Goal: Task Accomplishment & Management: Use online tool/utility

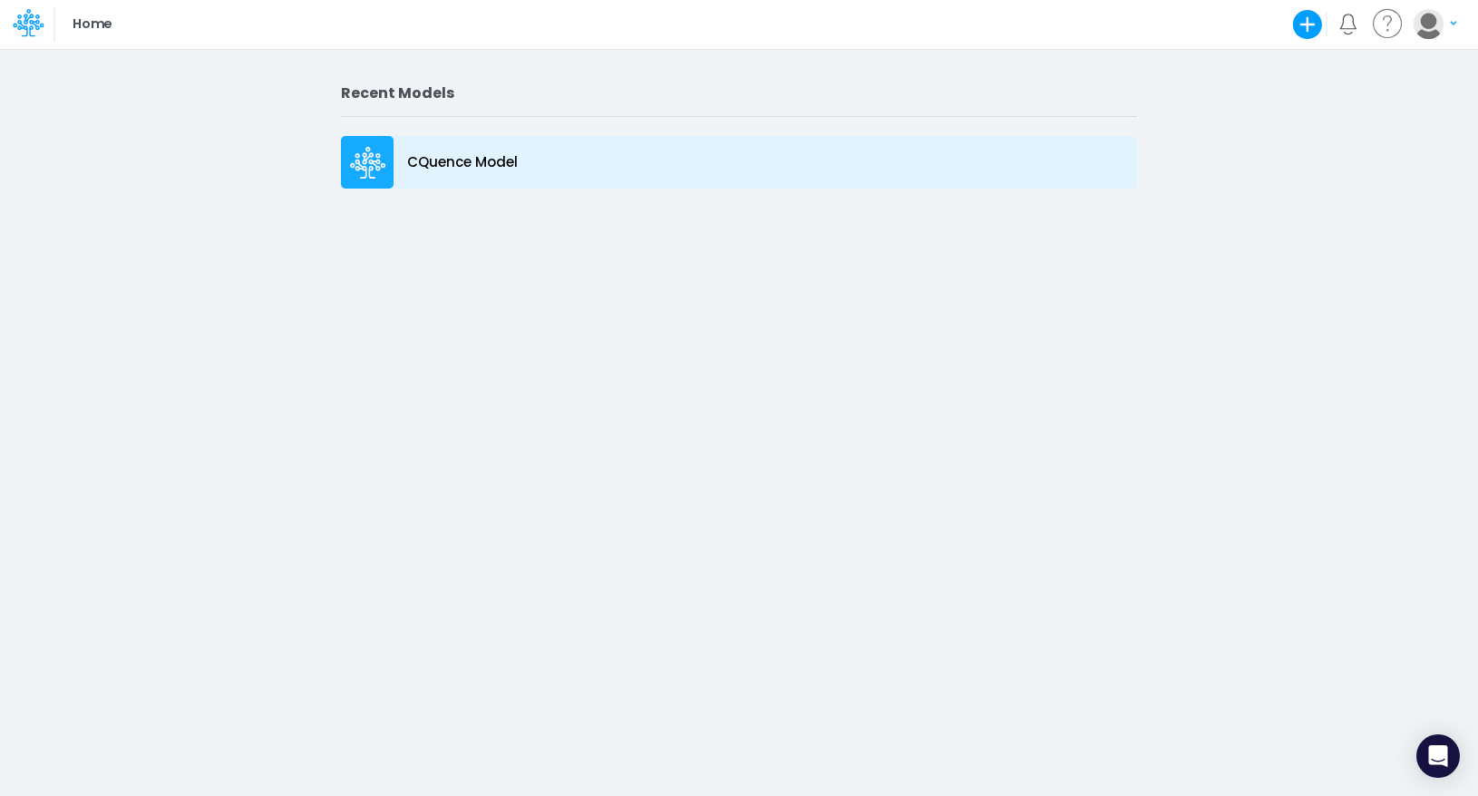
click at [493, 166] on p "CQuence Model" at bounding box center [462, 162] width 111 height 21
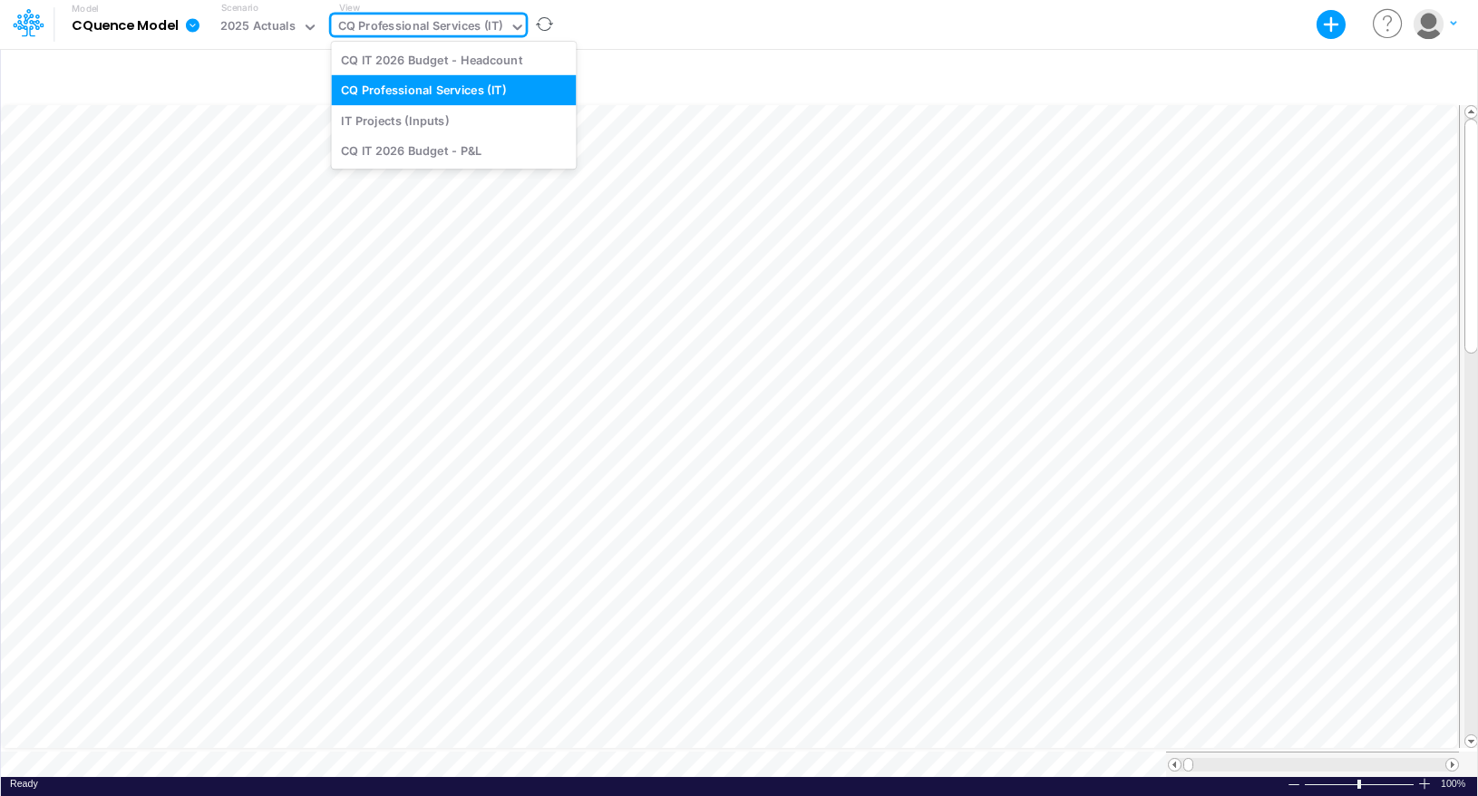
click at [432, 18] on div "CQ Professional Services (IT)" at bounding box center [420, 27] width 165 height 21
click at [438, 114] on div "IT Projects (Inputs)" at bounding box center [453, 120] width 245 height 30
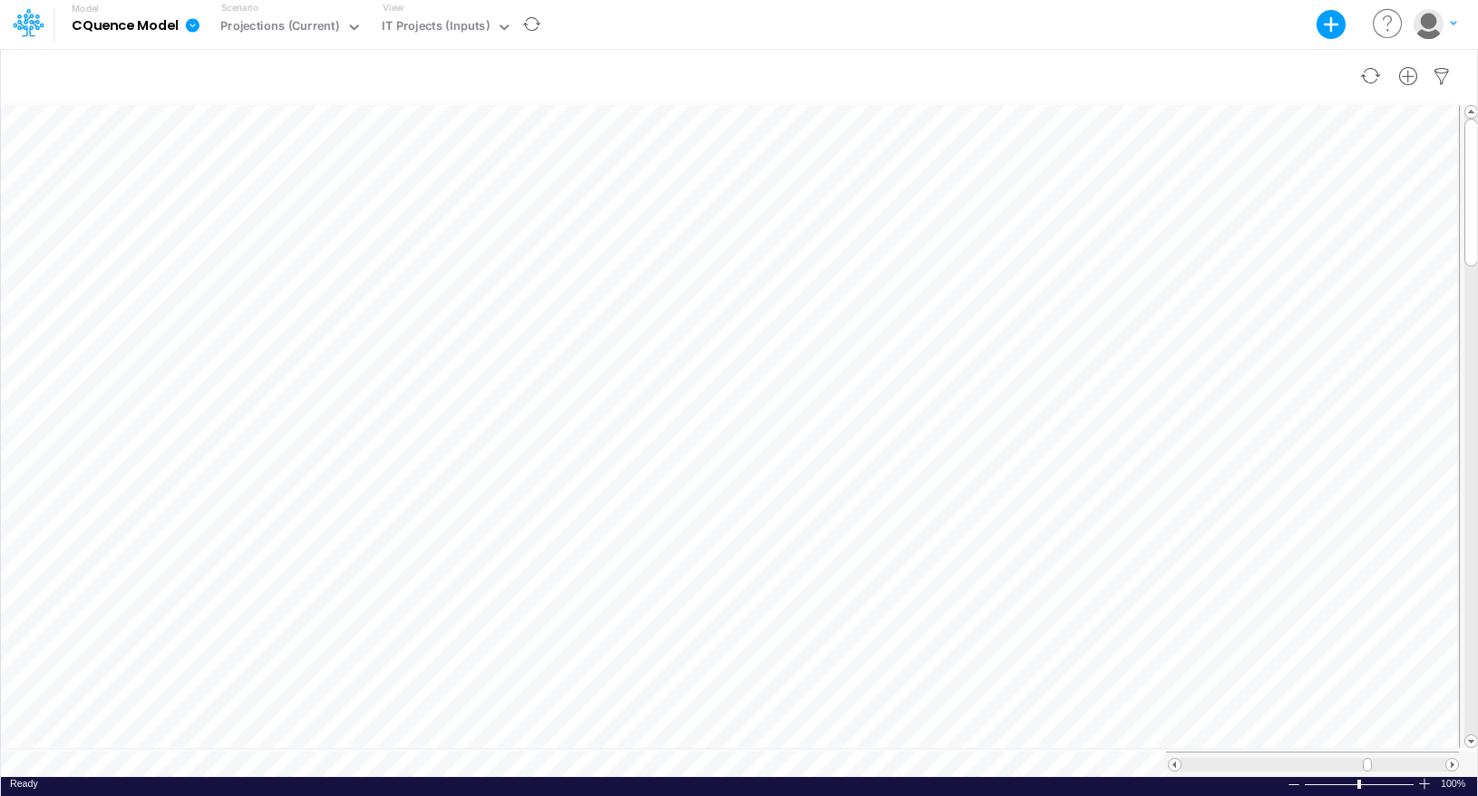
scroll to position [8, 1]
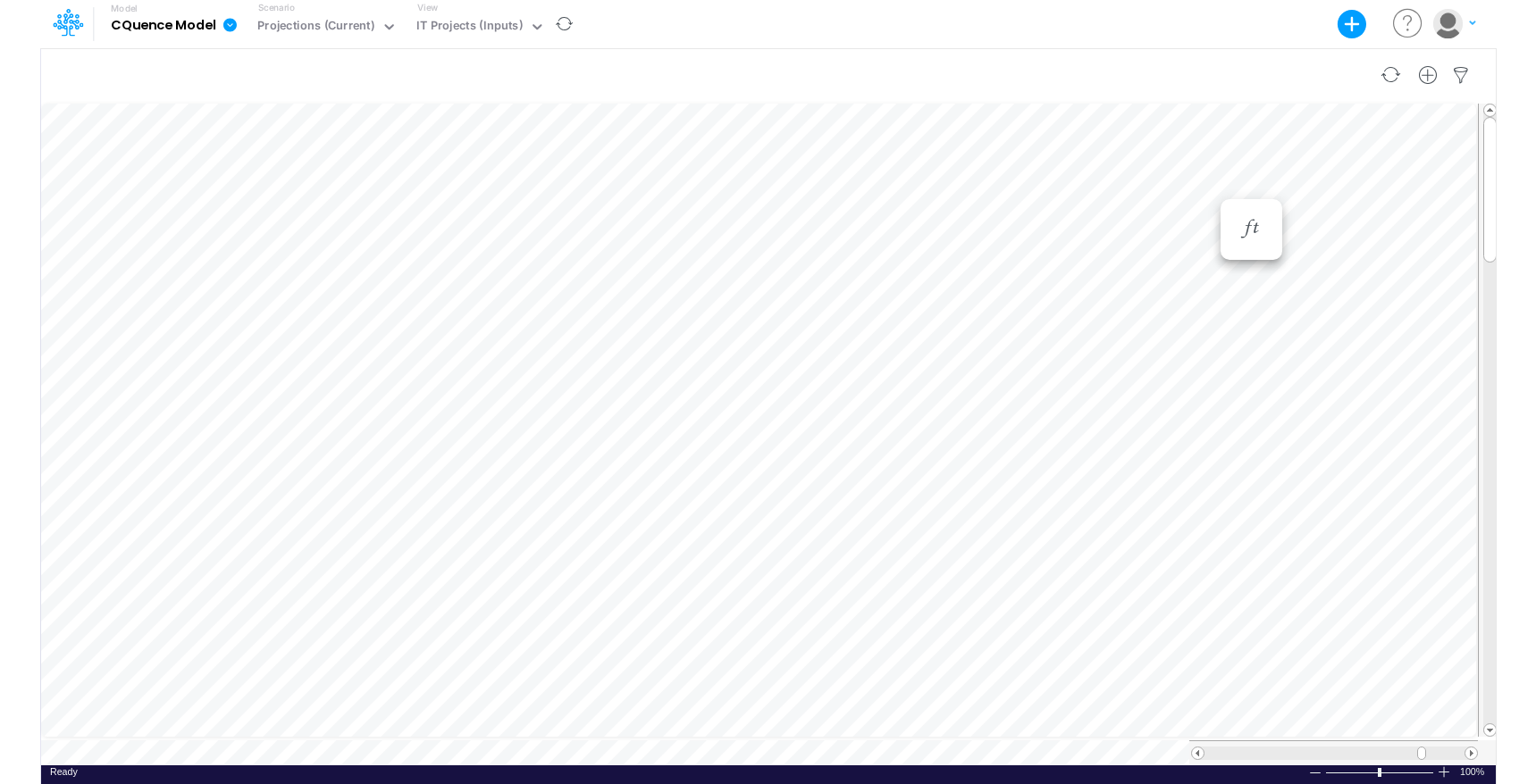
scroll to position [0, 2]
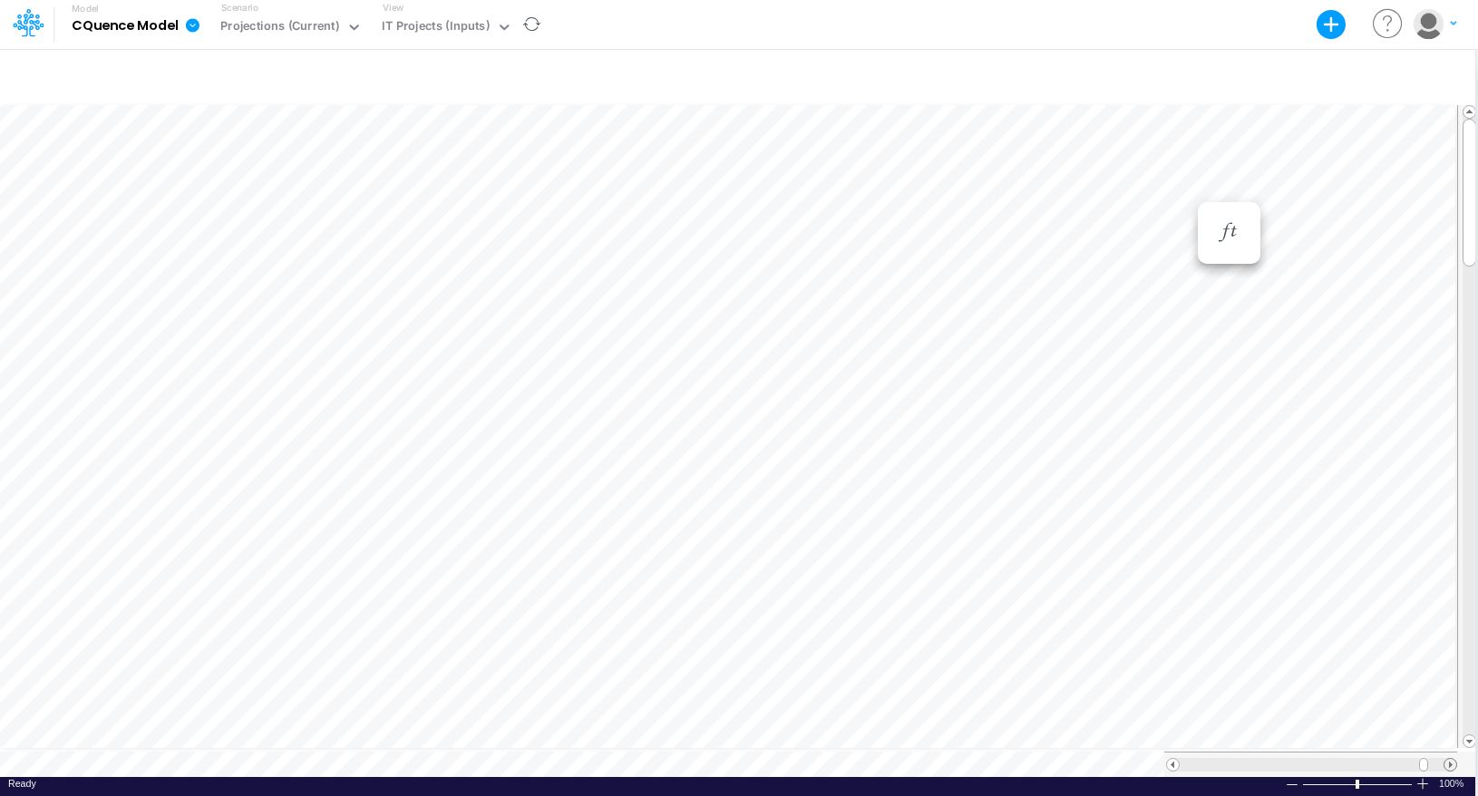
click at [1448, 759] on span at bounding box center [1451, 765] width 12 height 12
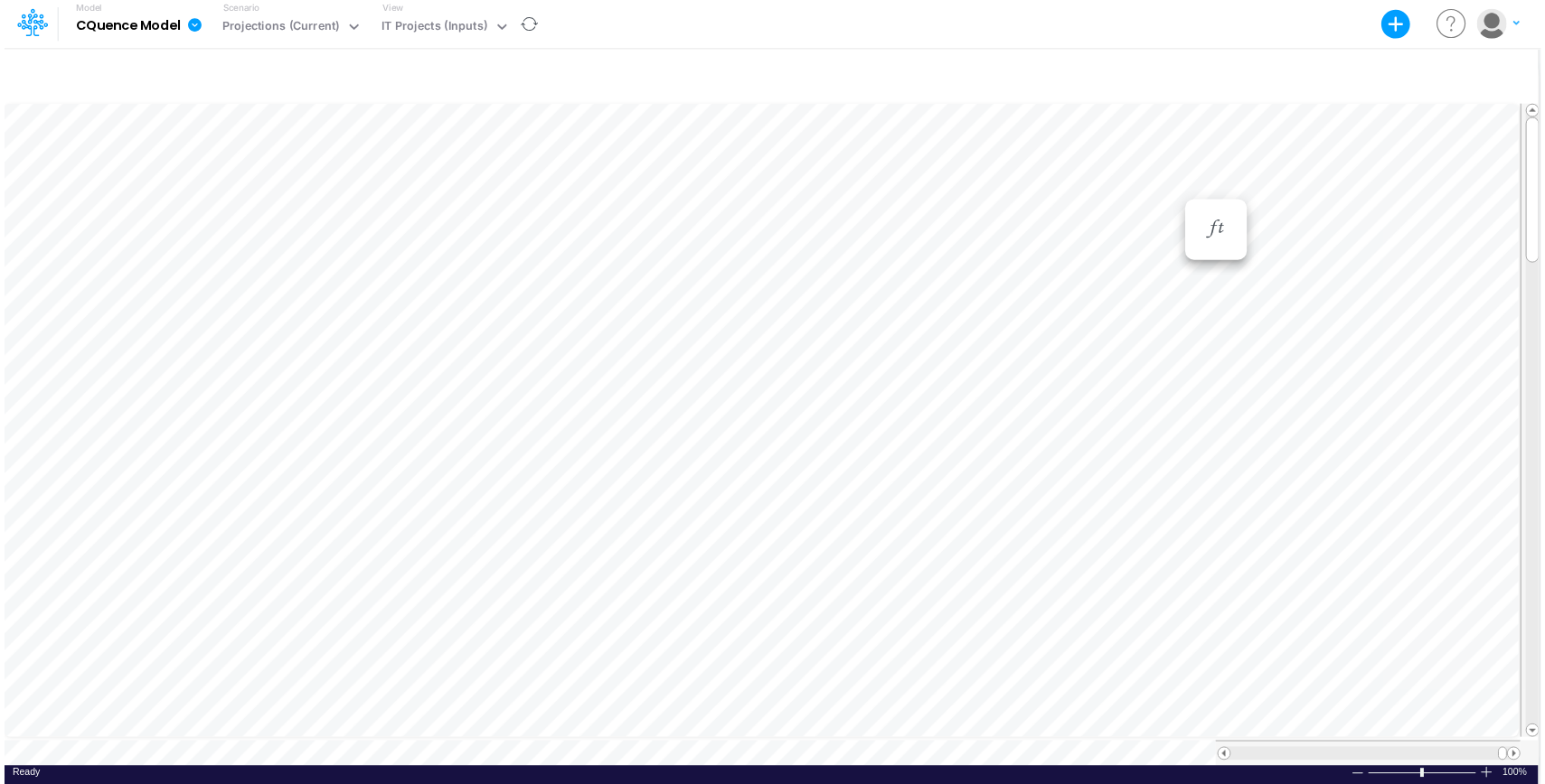
scroll to position [8, 1]
click at [1232, 751] on span at bounding box center [1234, 753] width 12 height 12
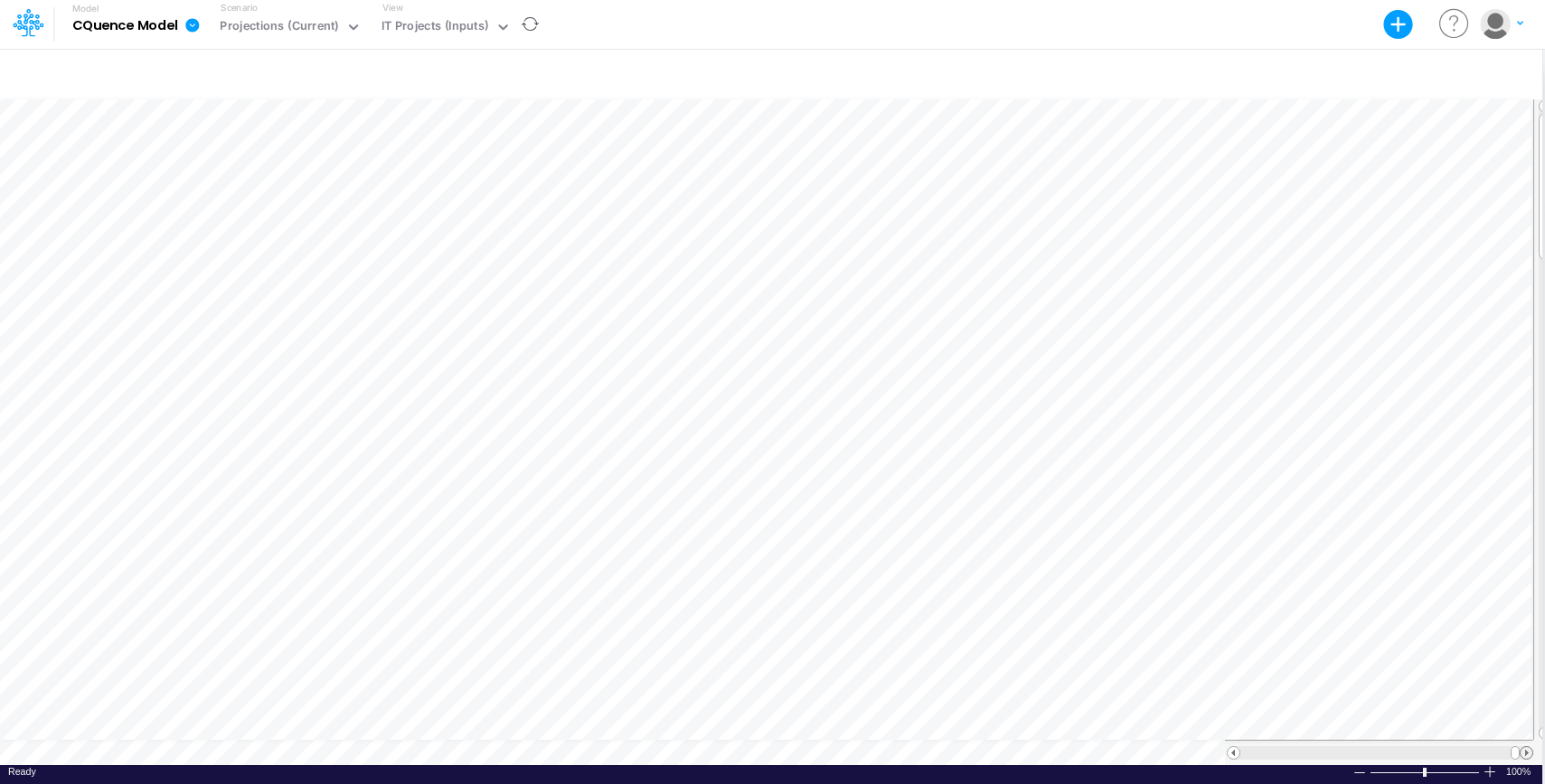
click at [1472, 754] on span at bounding box center [1526, 753] width 12 height 12
click at [1367, 773] on div at bounding box center [1360, 773] width 15 height 14
click at [1278, 64] on div "Insert new" at bounding box center [771, 75] width 1543 height 49
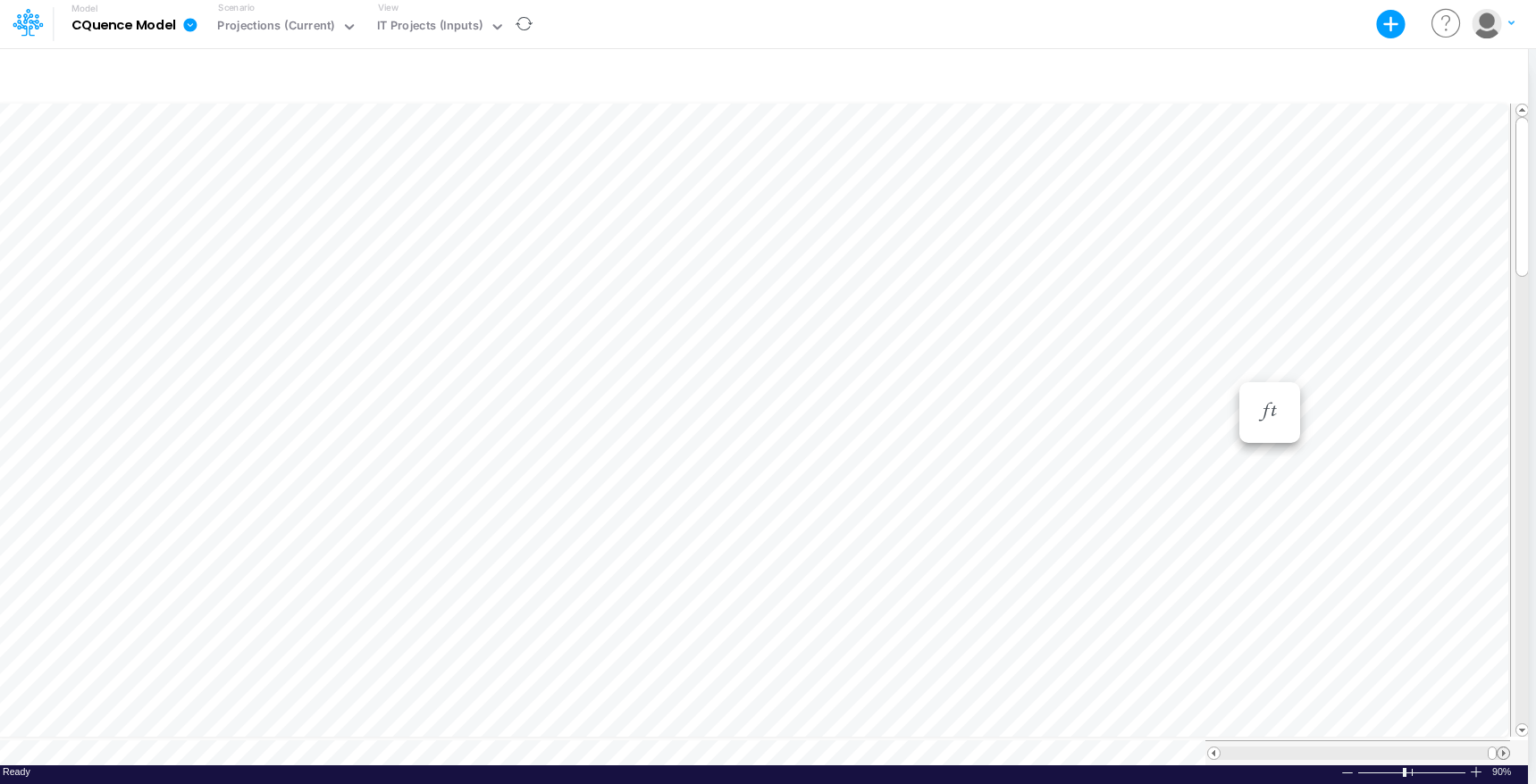
click at [1455, 748] on span at bounding box center [1503, 753] width 12 height 12
click at [1455, 744] on div at bounding box center [1520, 752] width 20 height 25
click at [1217, 748] on span at bounding box center [1214, 753] width 12 height 12
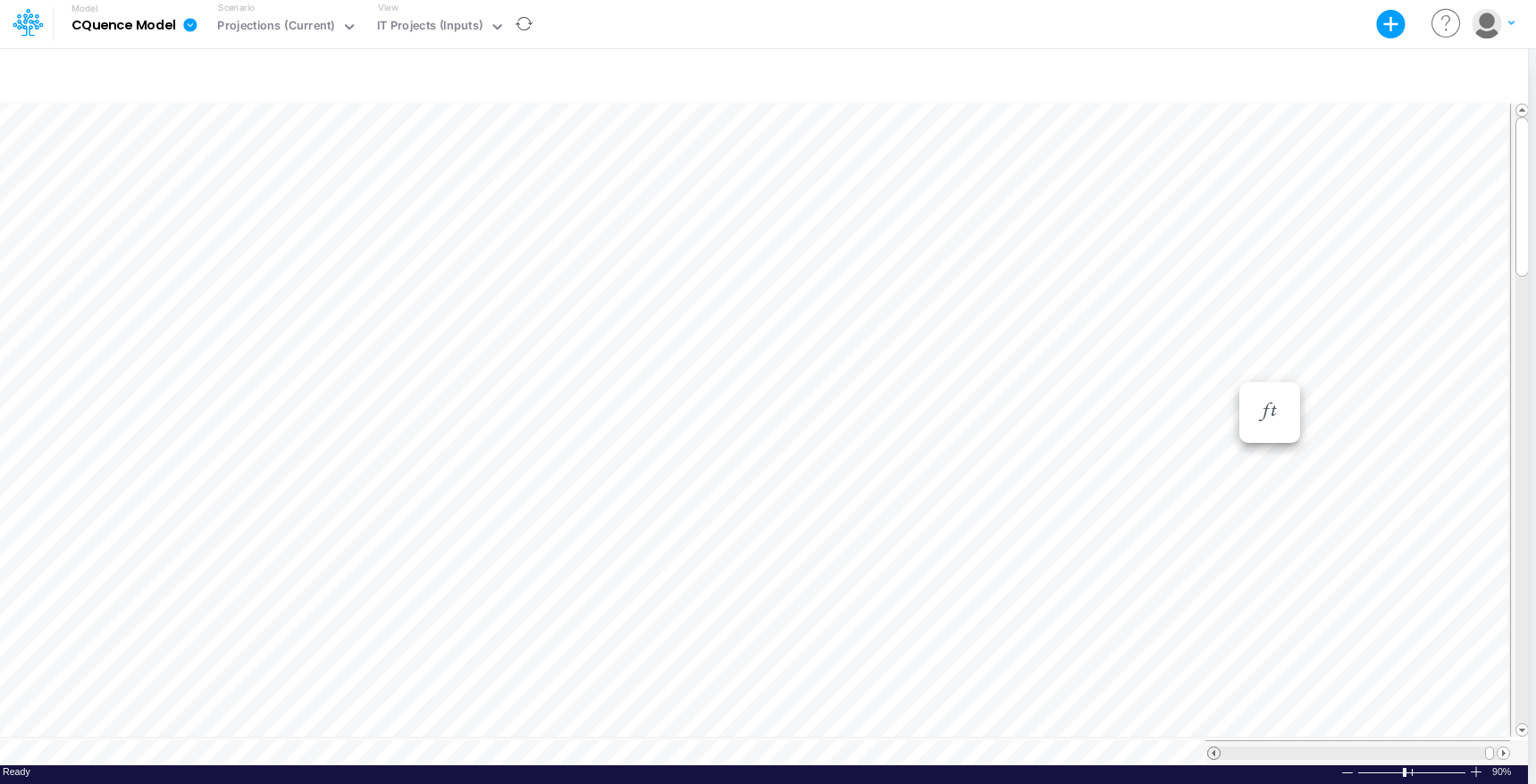
click at [1217, 748] on span at bounding box center [1214, 753] width 12 height 12
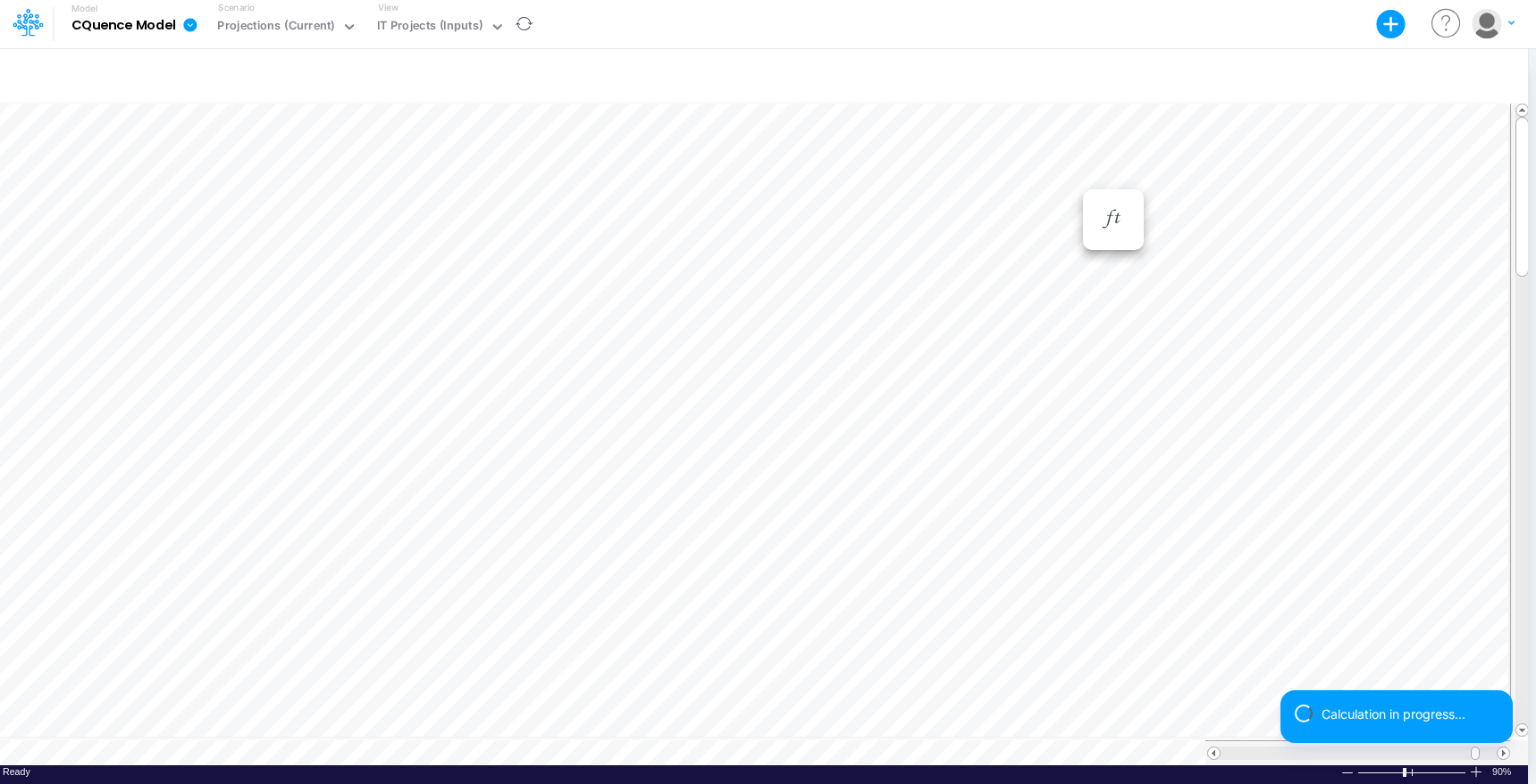
scroll to position [8, 1]
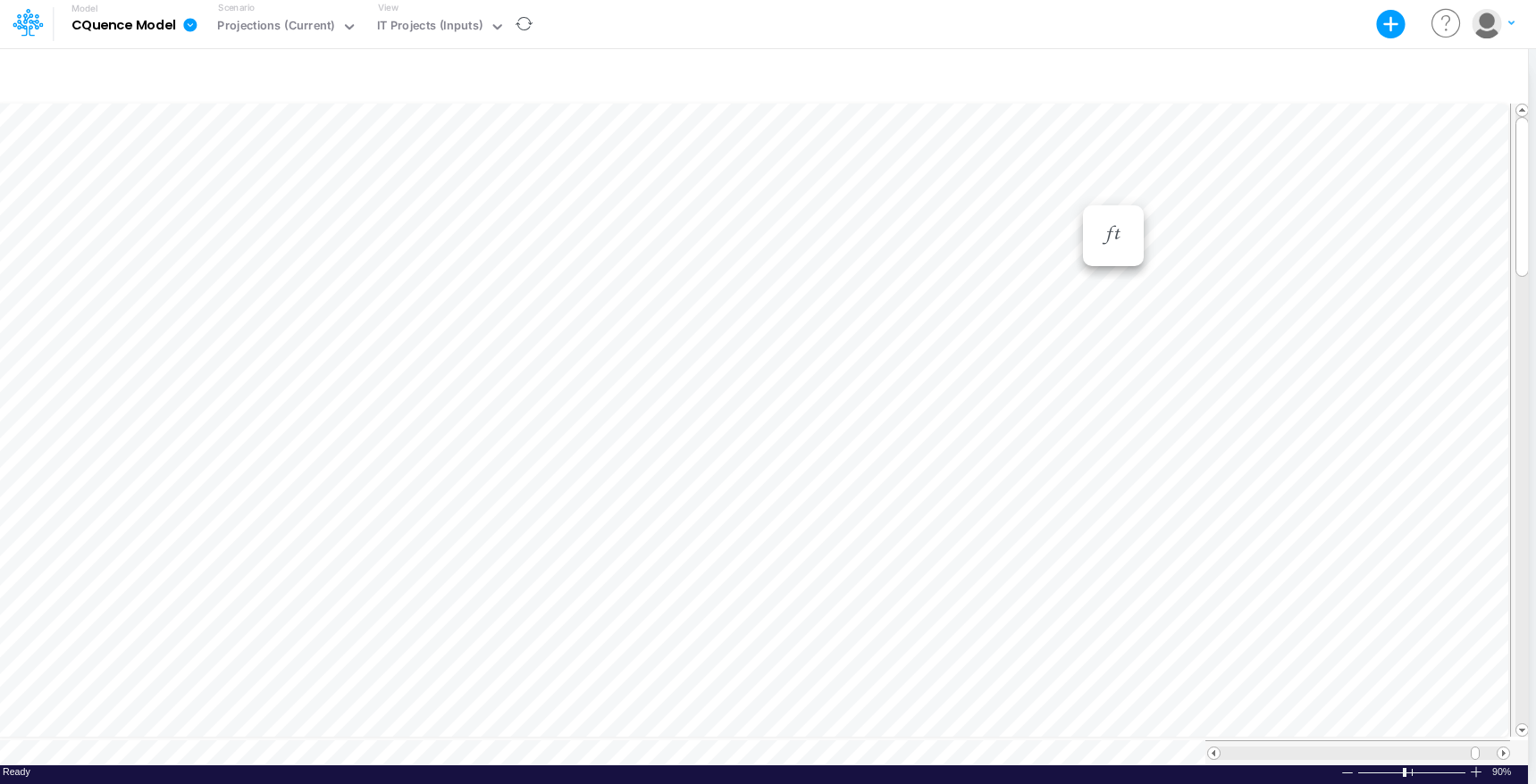
scroll to position [8, 1]
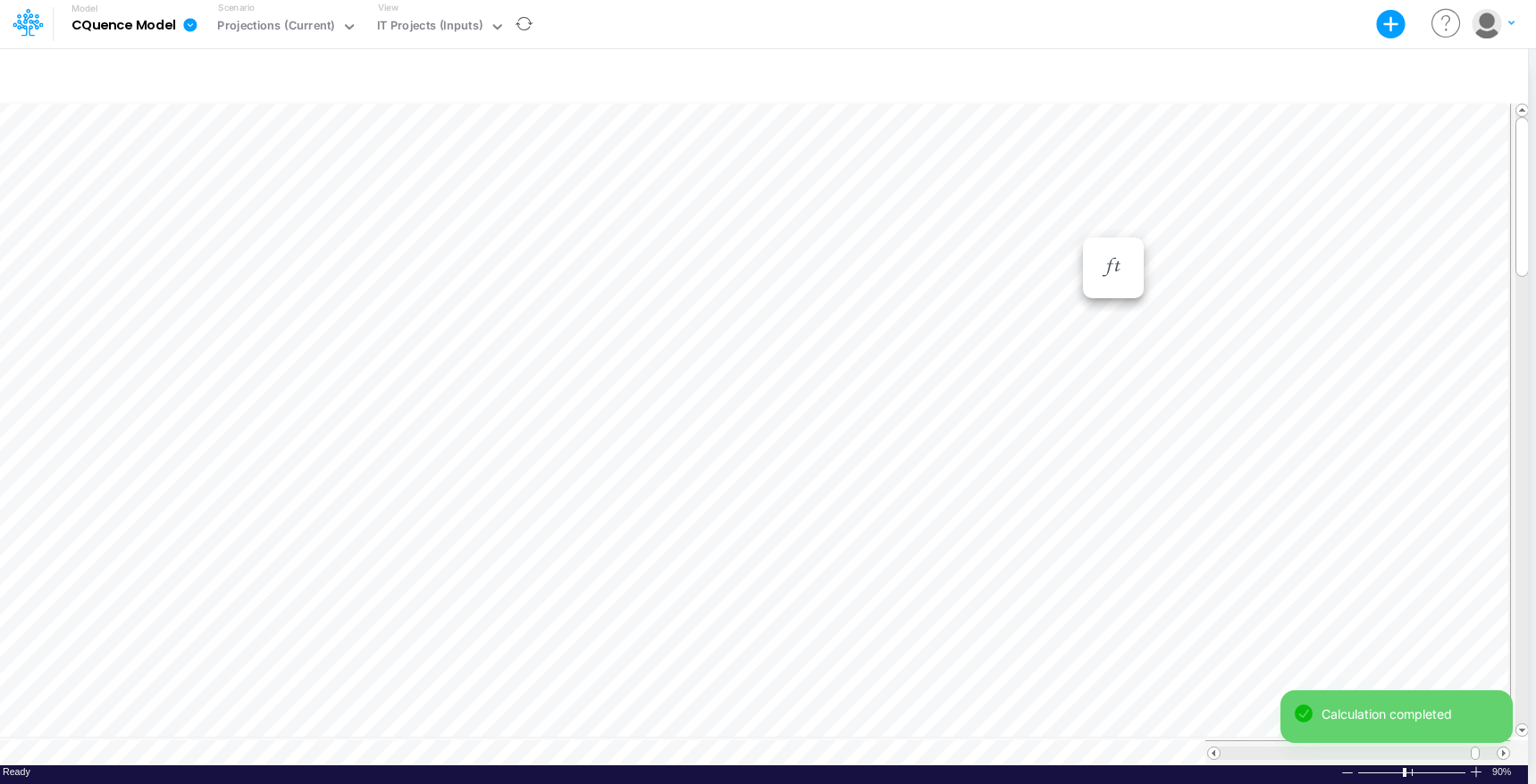
scroll to position [8, 1]
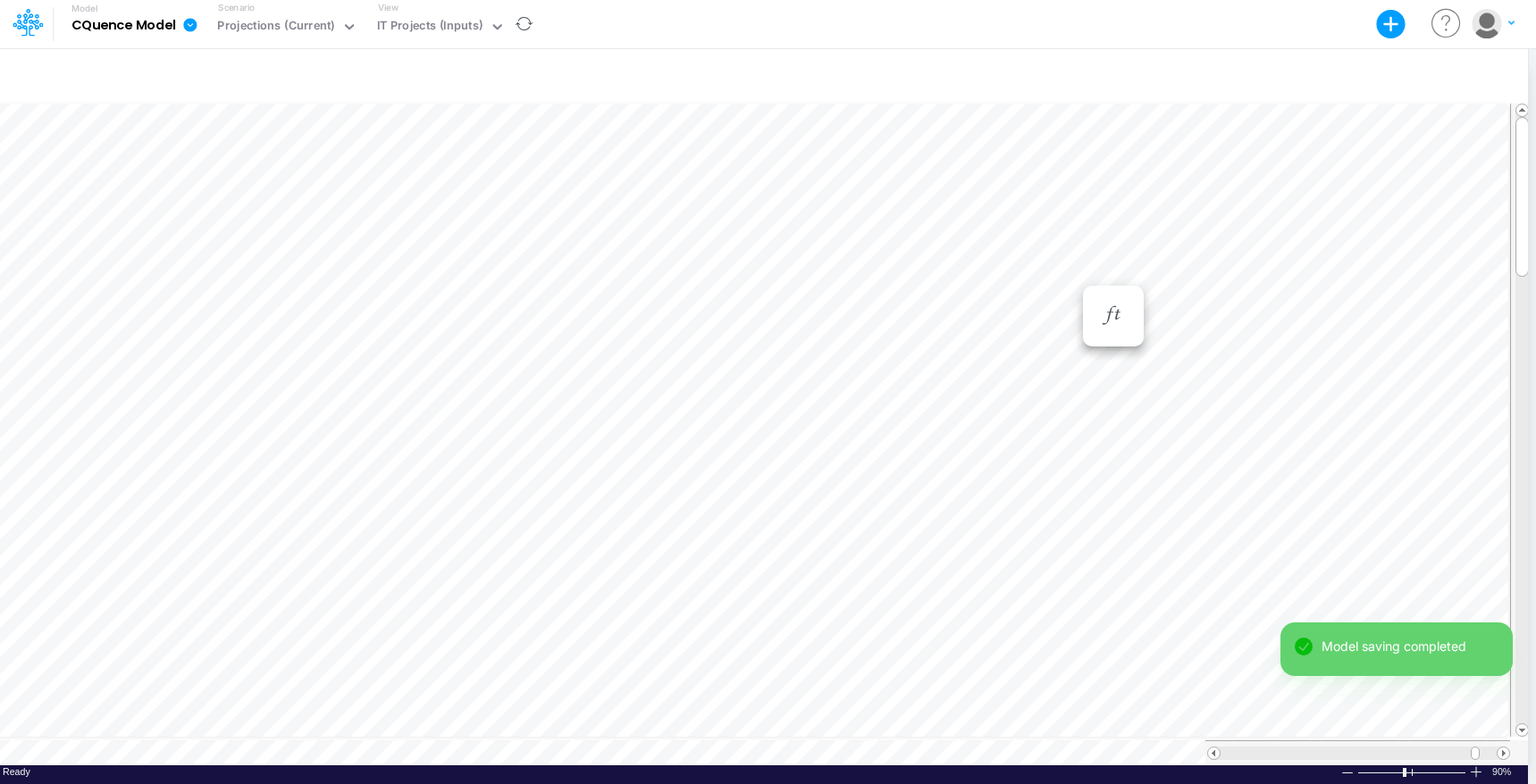
scroll to position [8, 1]
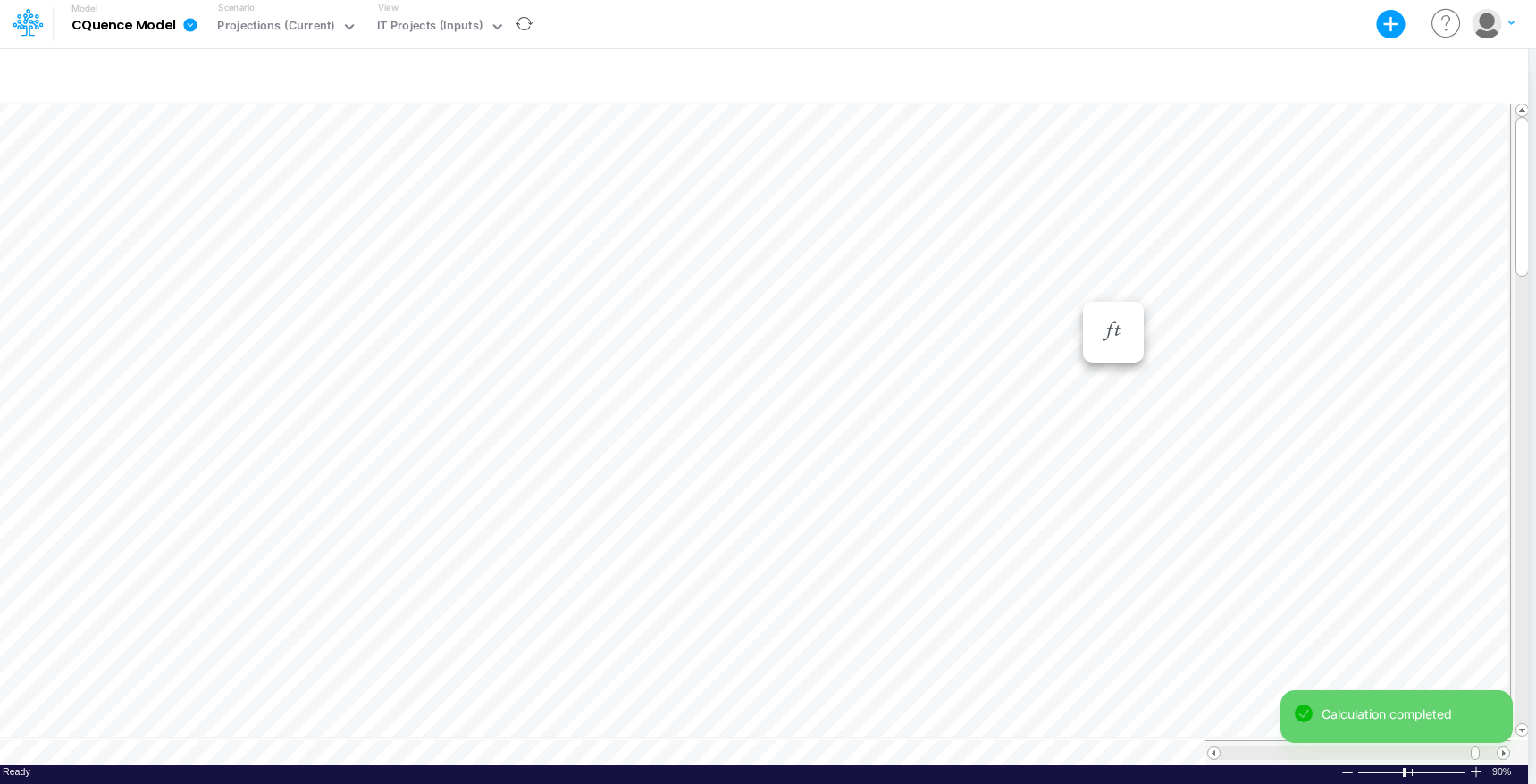
scroll to position [8, 1]
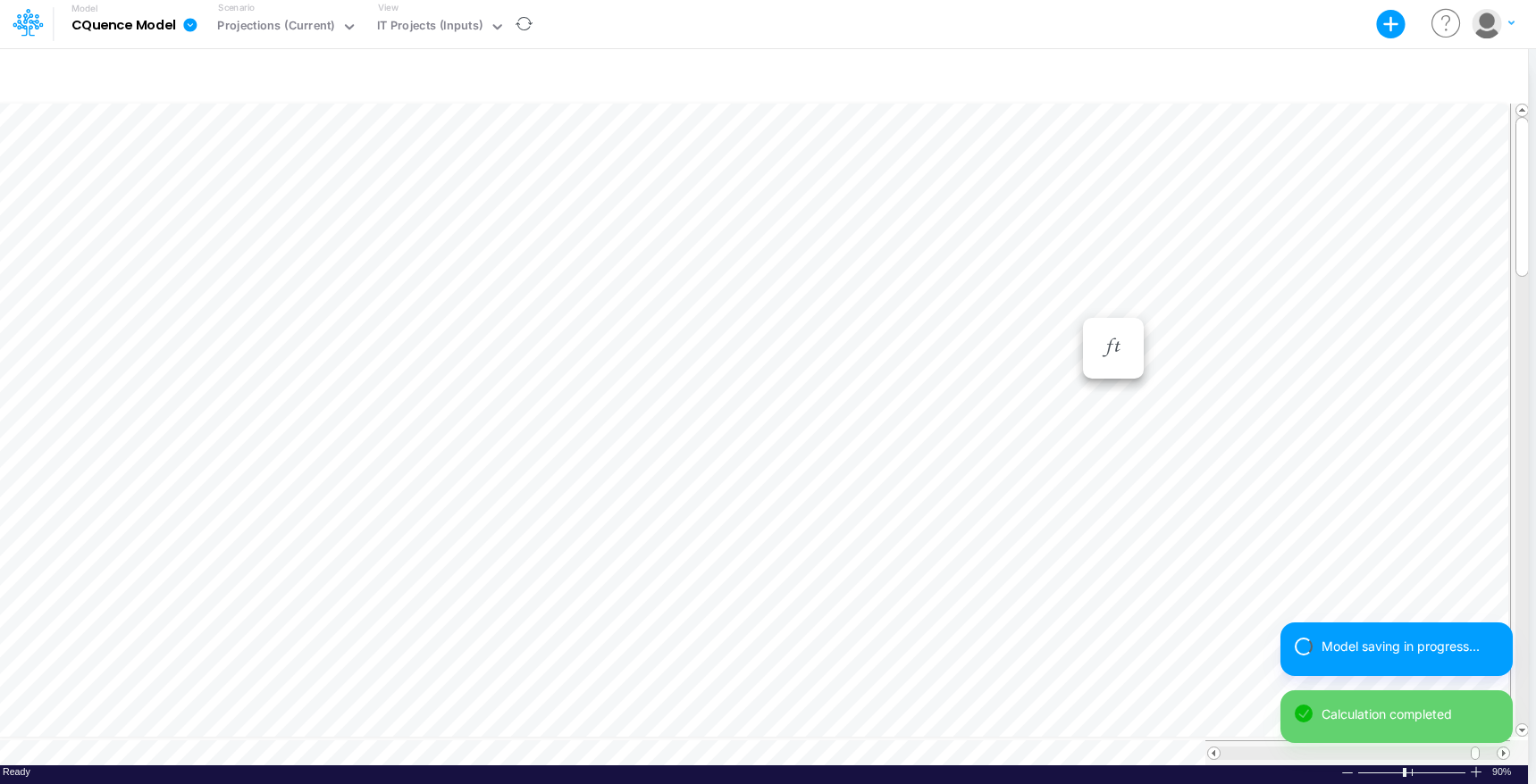
scroll to position [8, 1]
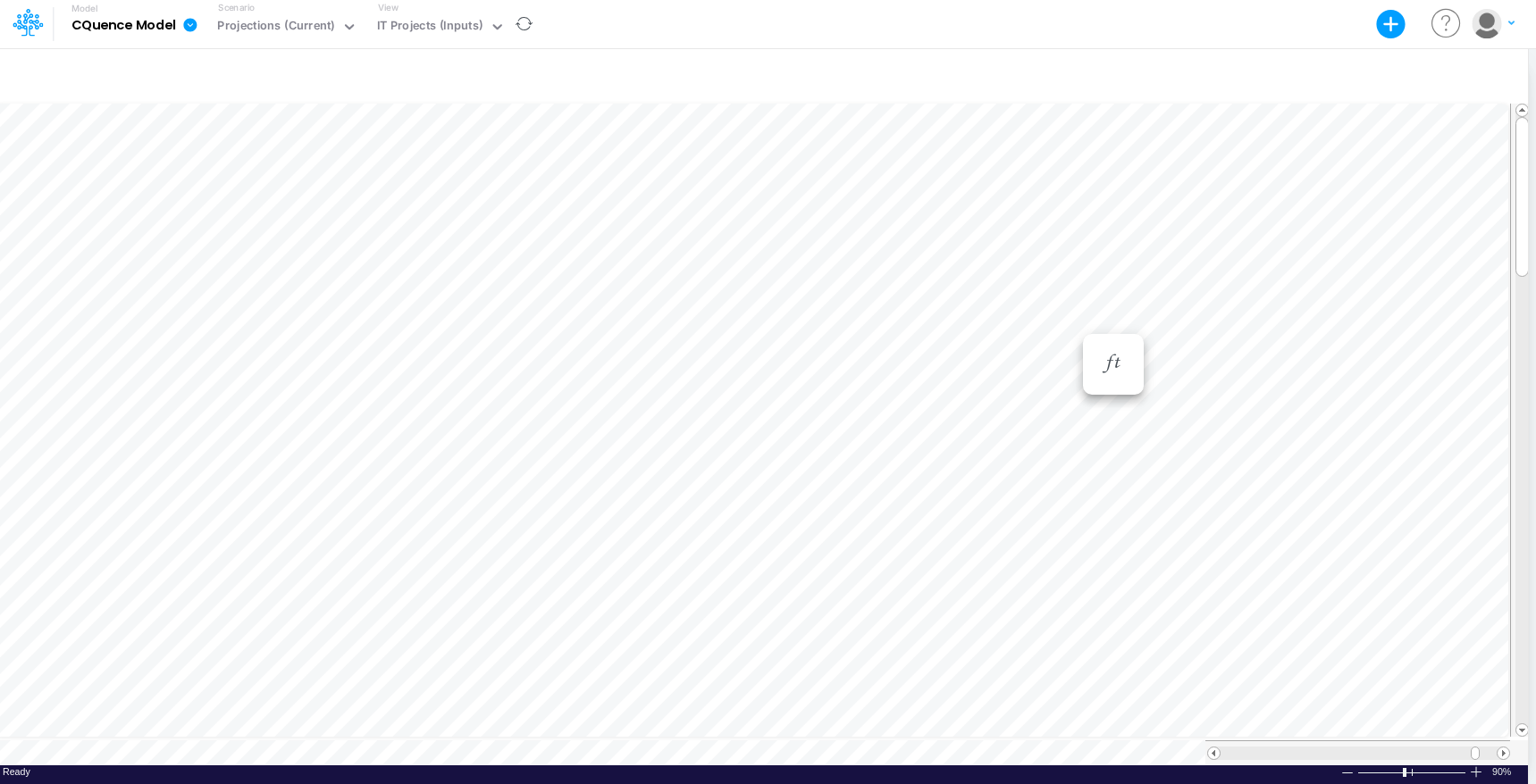
scroll to position [8, 1]
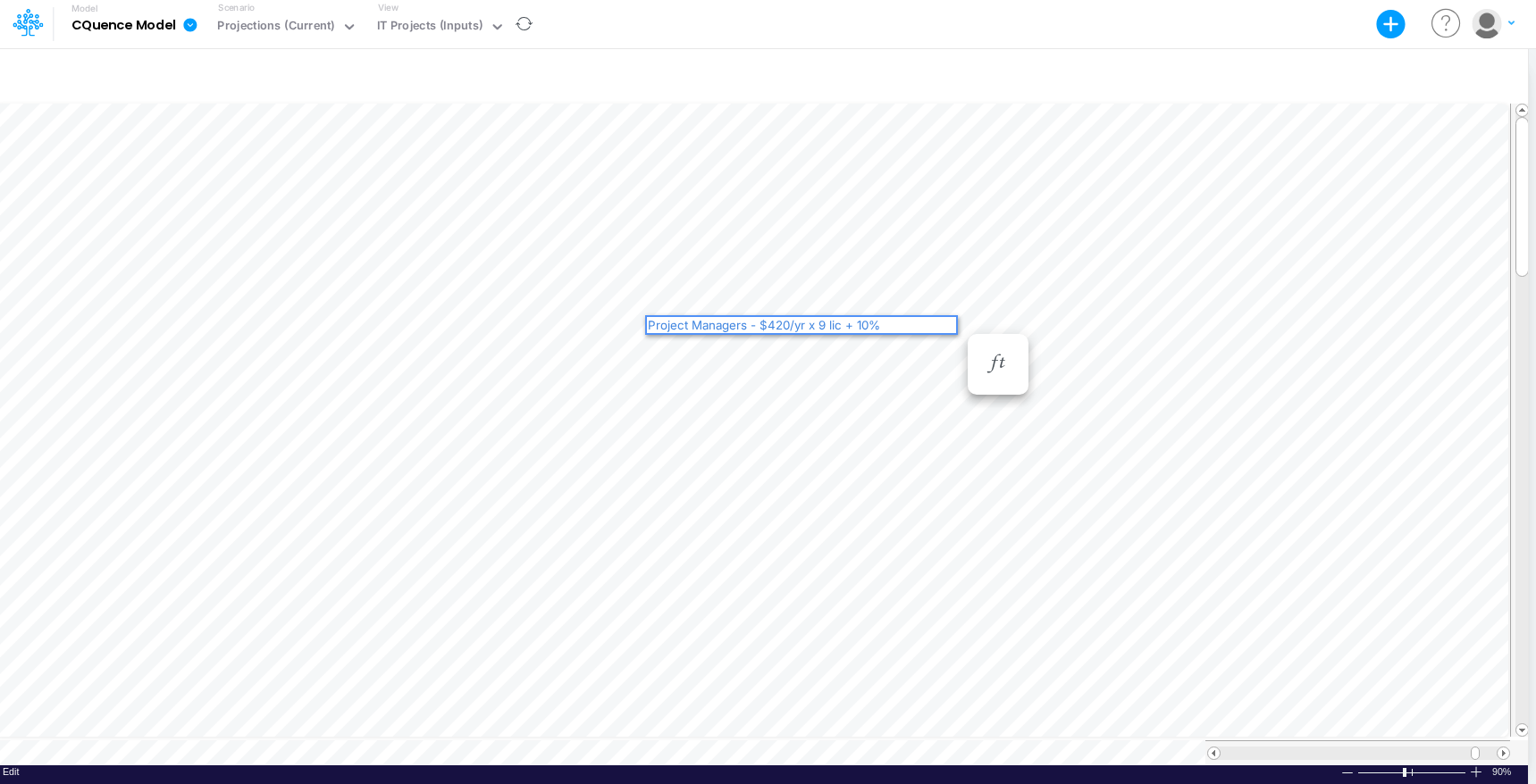
click at [781, 322] on div "Project Managers - $420/yr x 9 lic + 10%" at bounding box center [802, 325] width 309 height 16
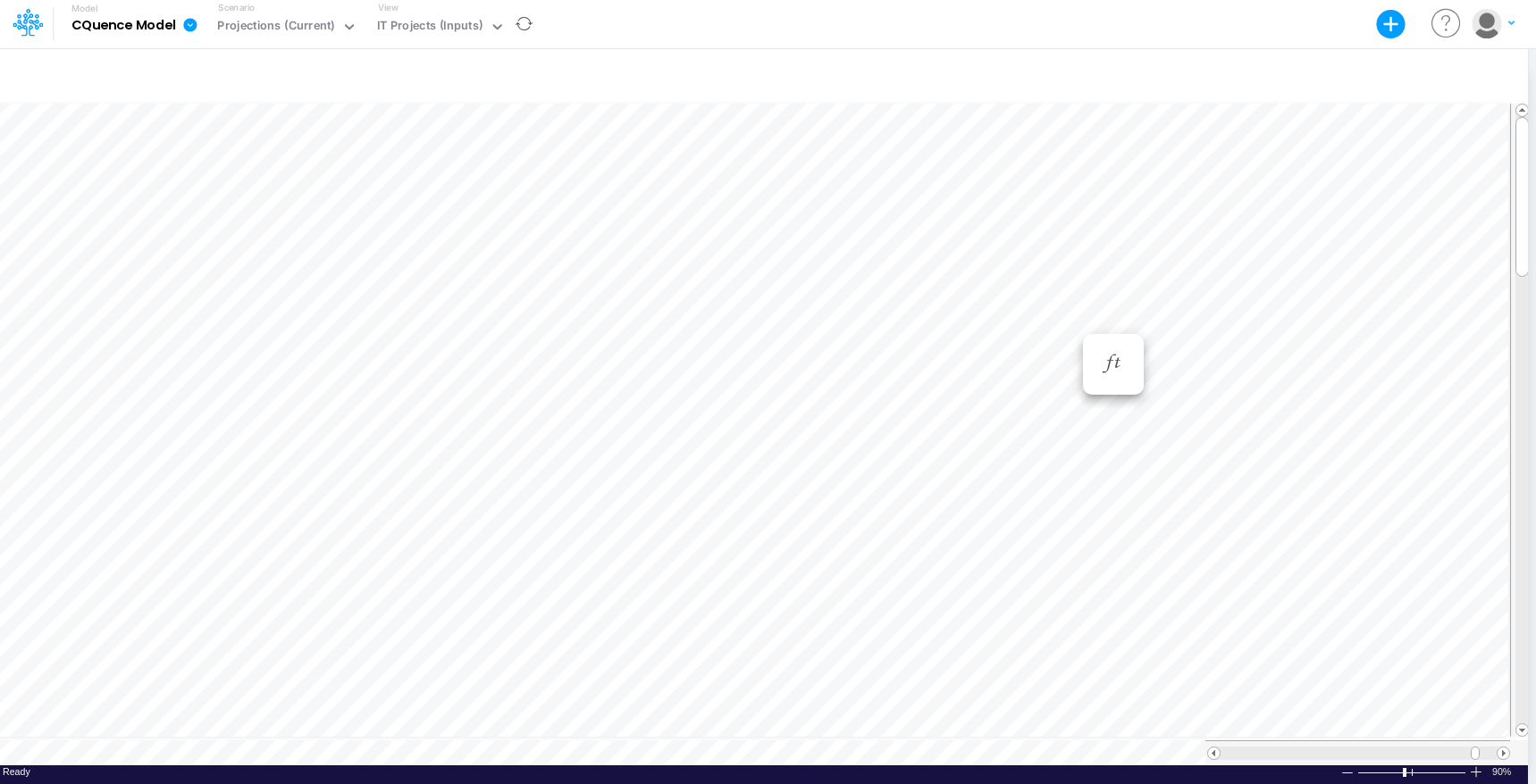
scroll to position [8, 1]
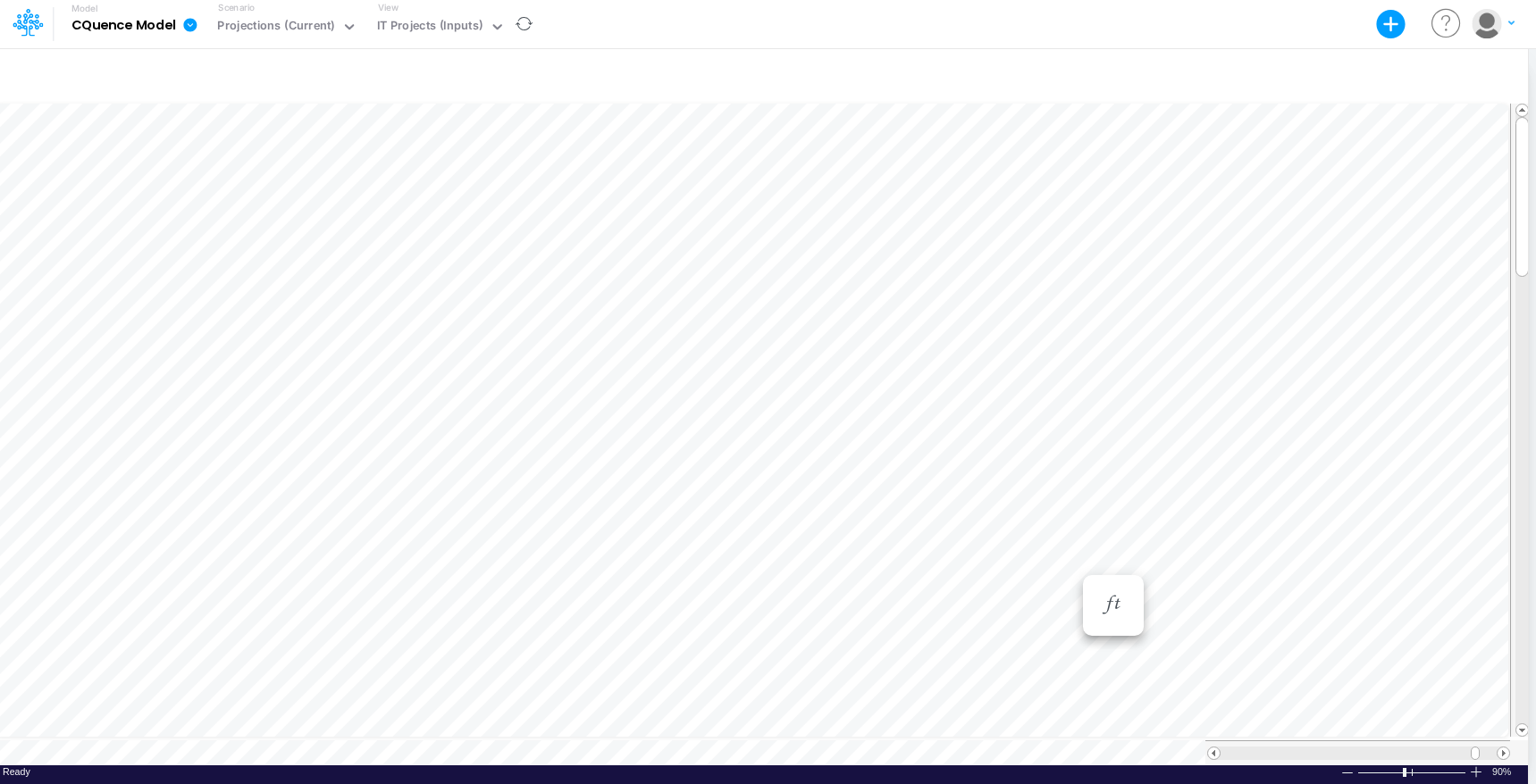
scroll to position [8, 1]
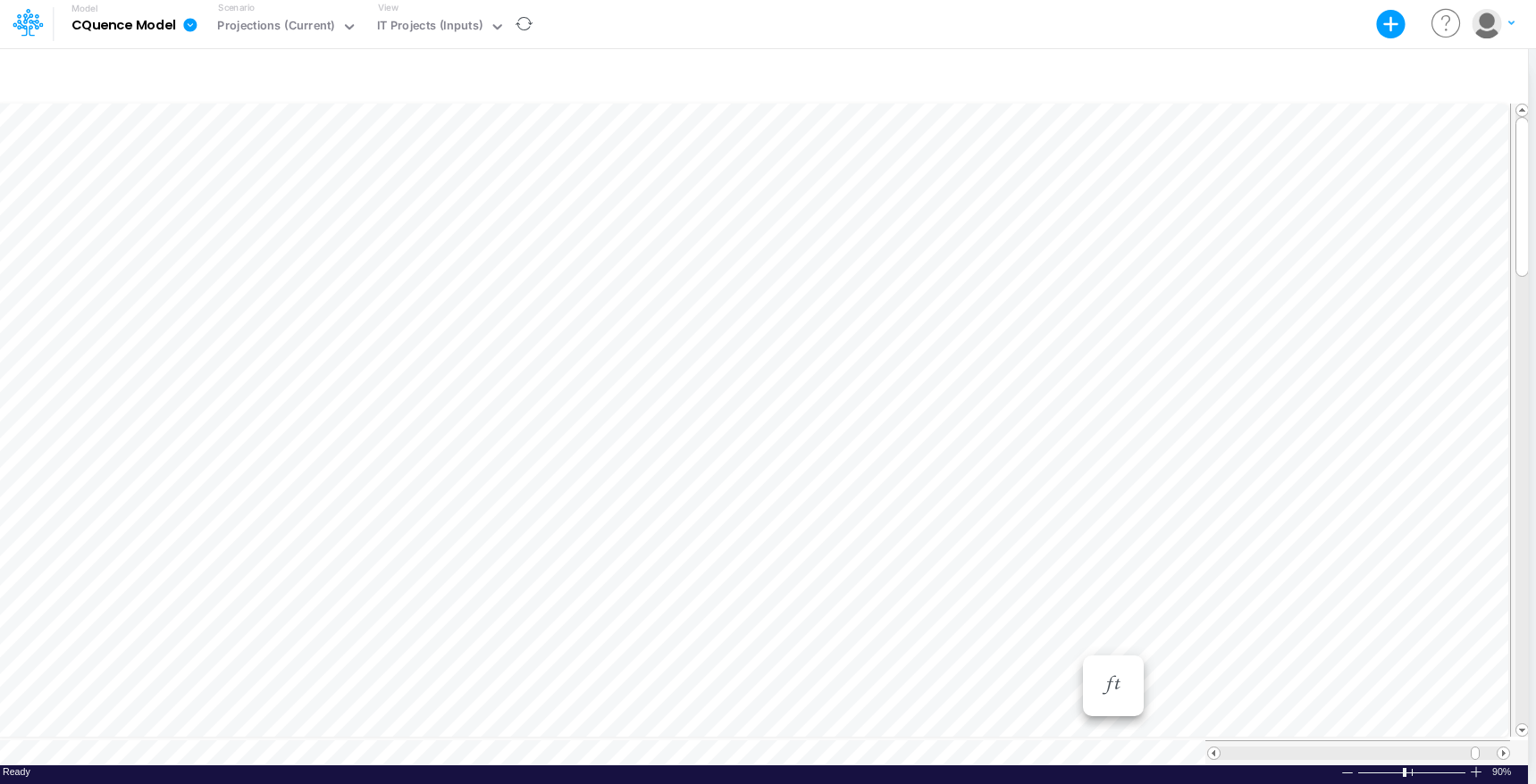
scroll to position [8, 1]
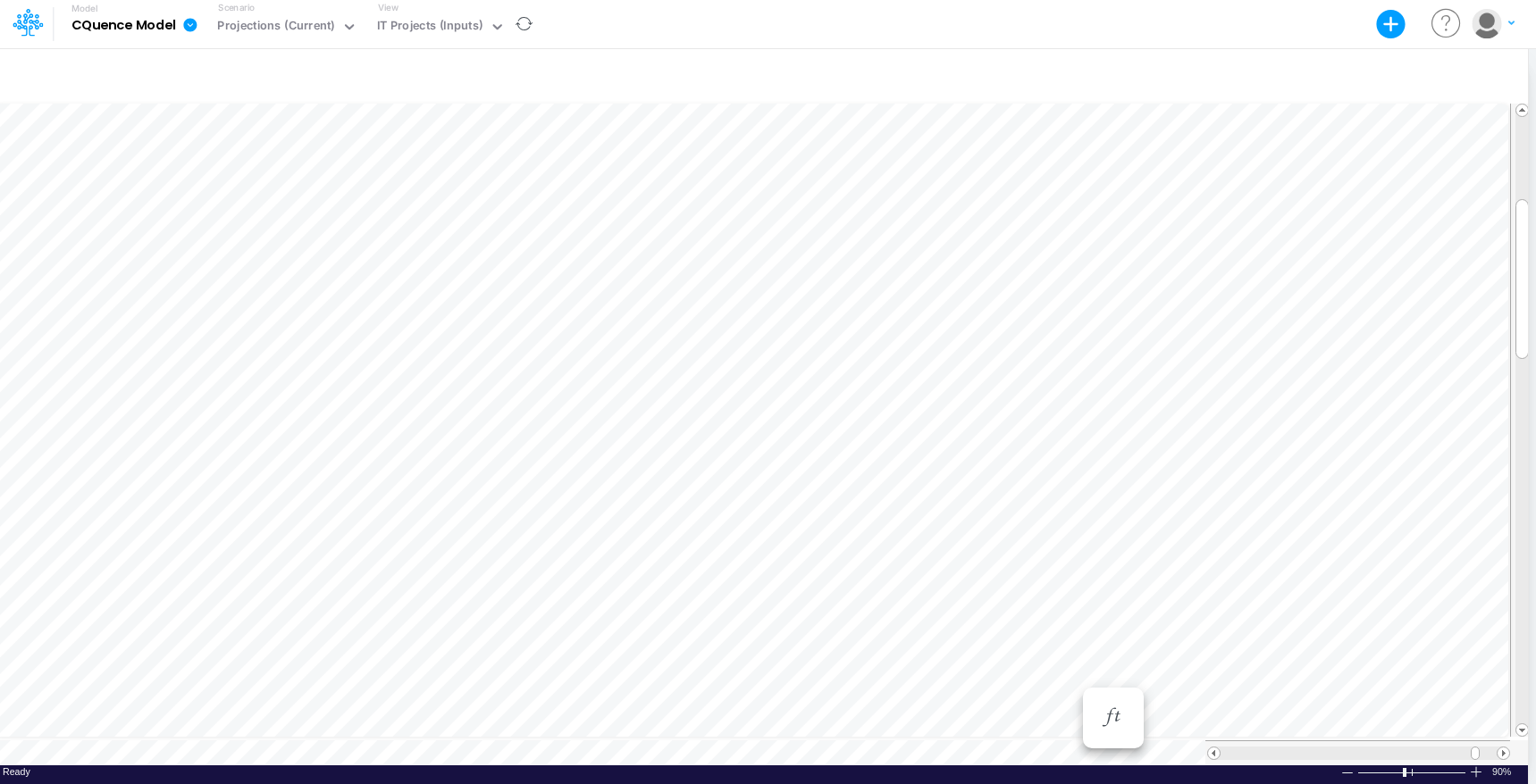
scroll to position [8, 1]
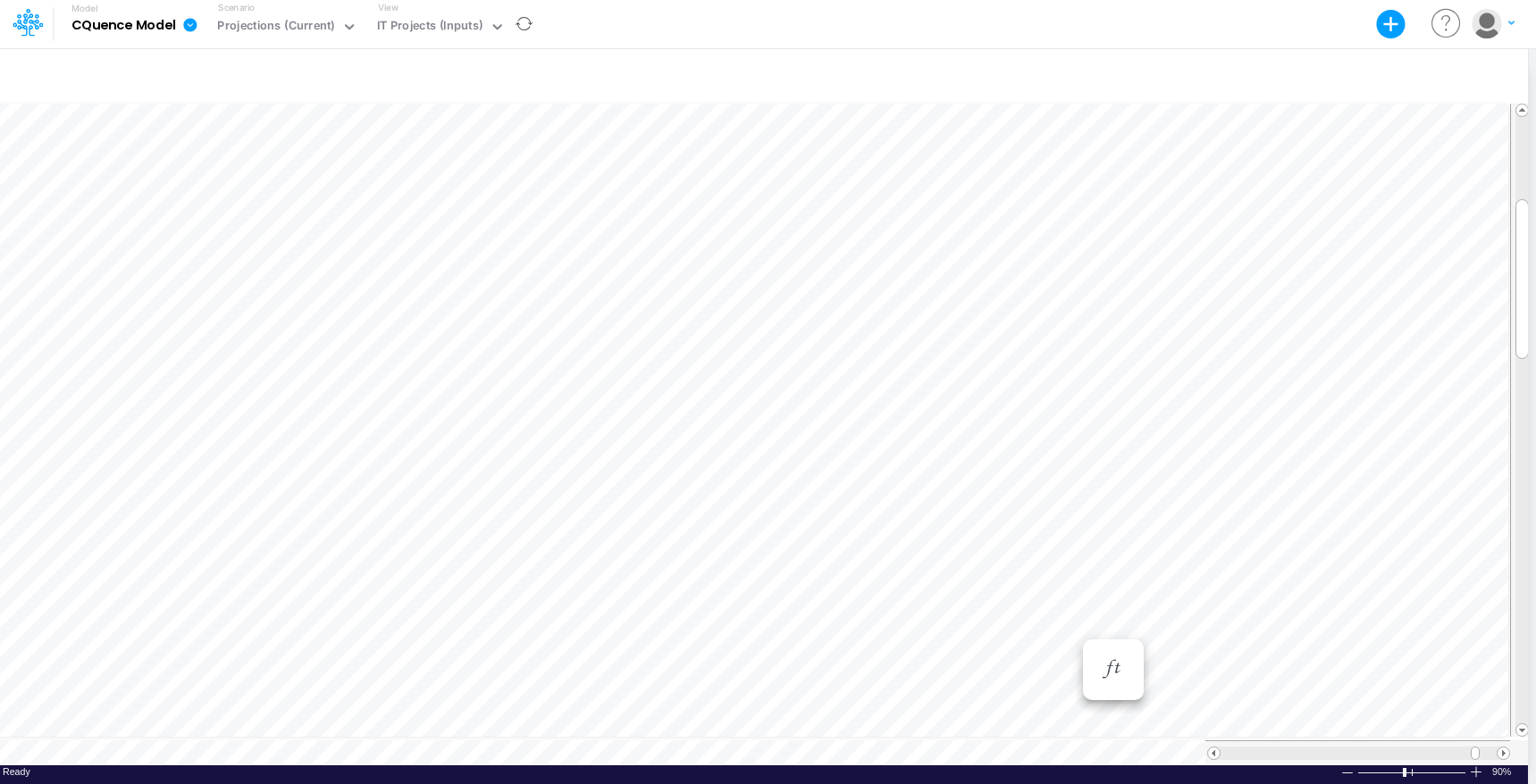
scroll to position [8, 1]
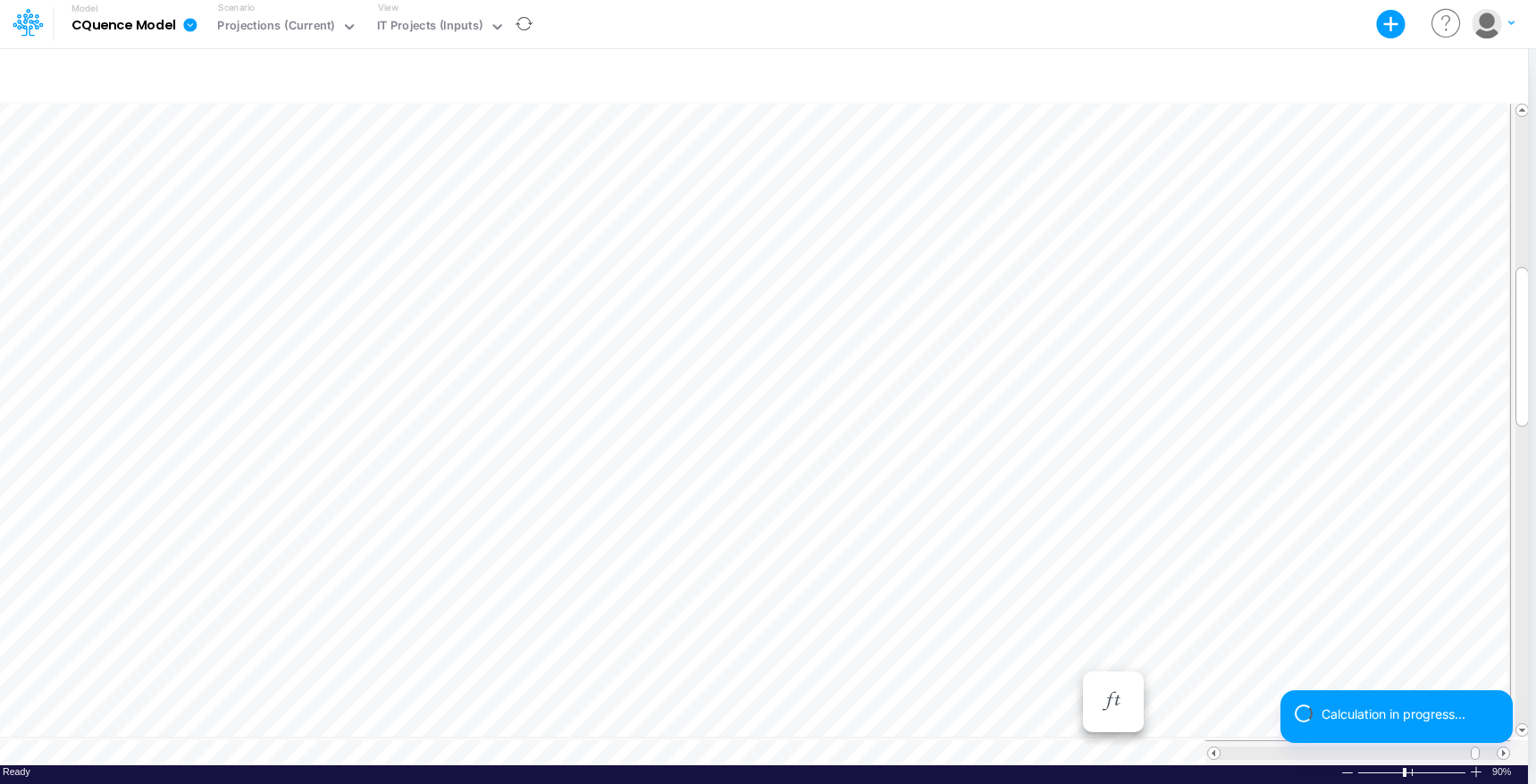
scroll to position [8, 1]
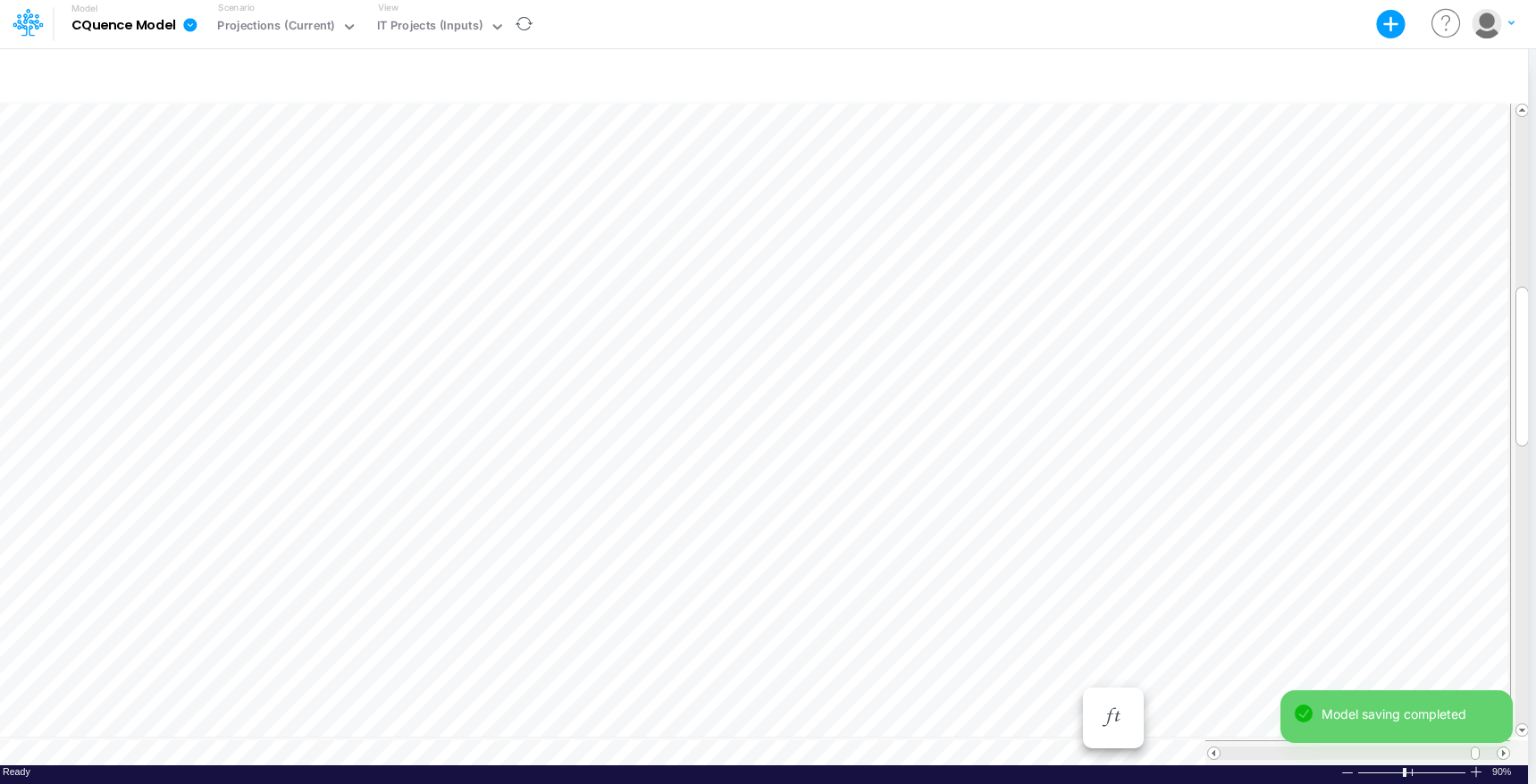
scroll to position [8, 1]
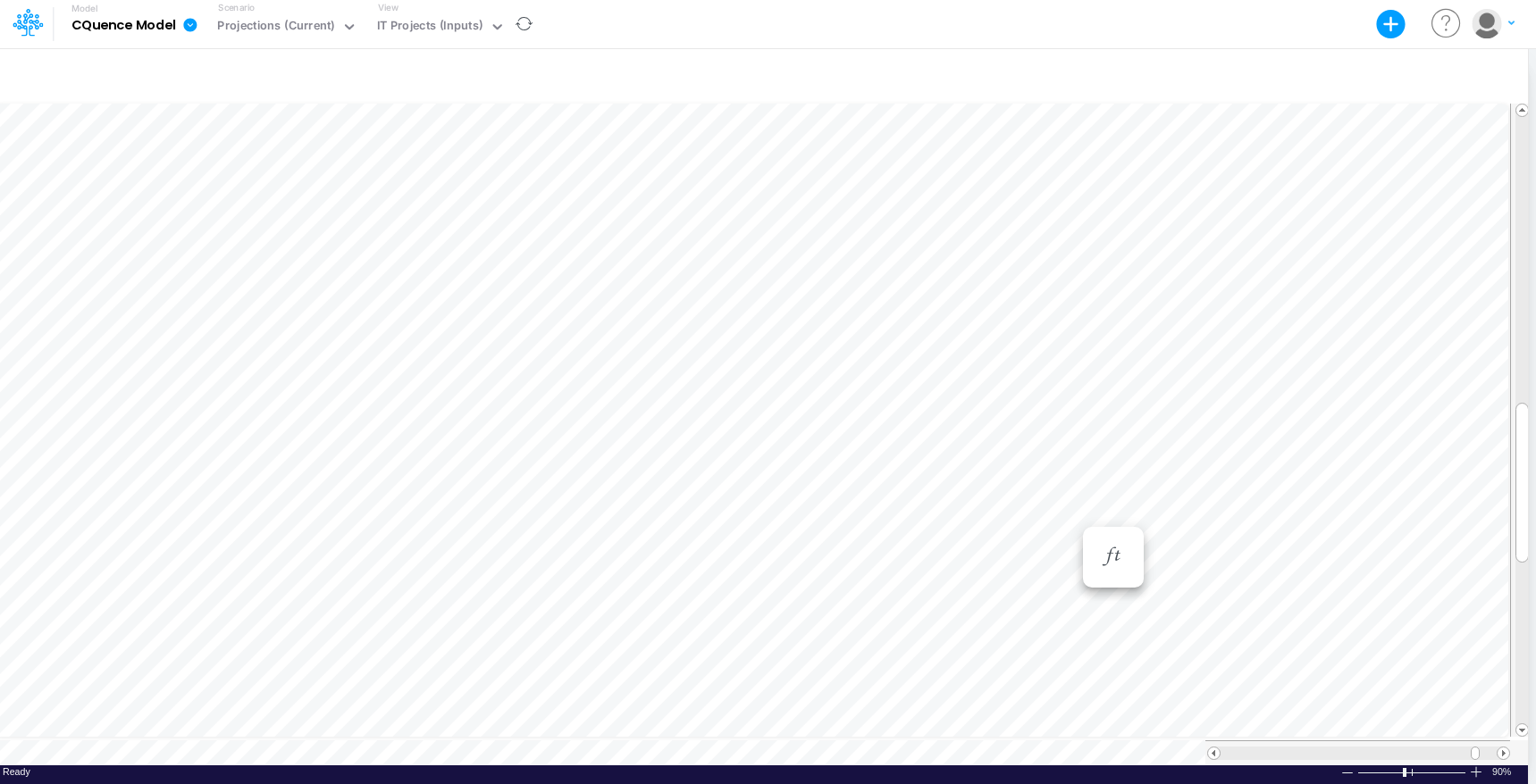
scroll to position [8, 1]
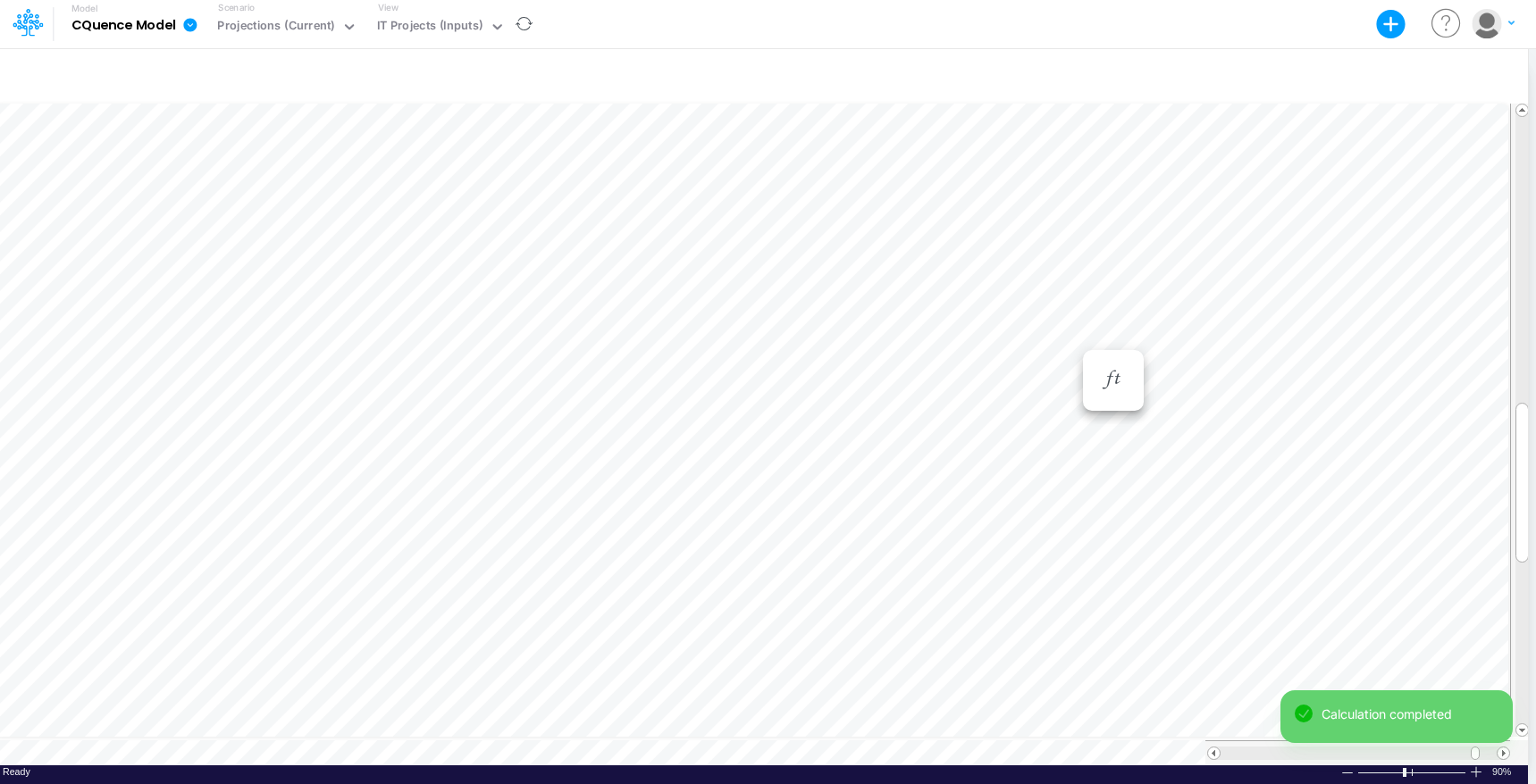
scroll to position [8, 1]
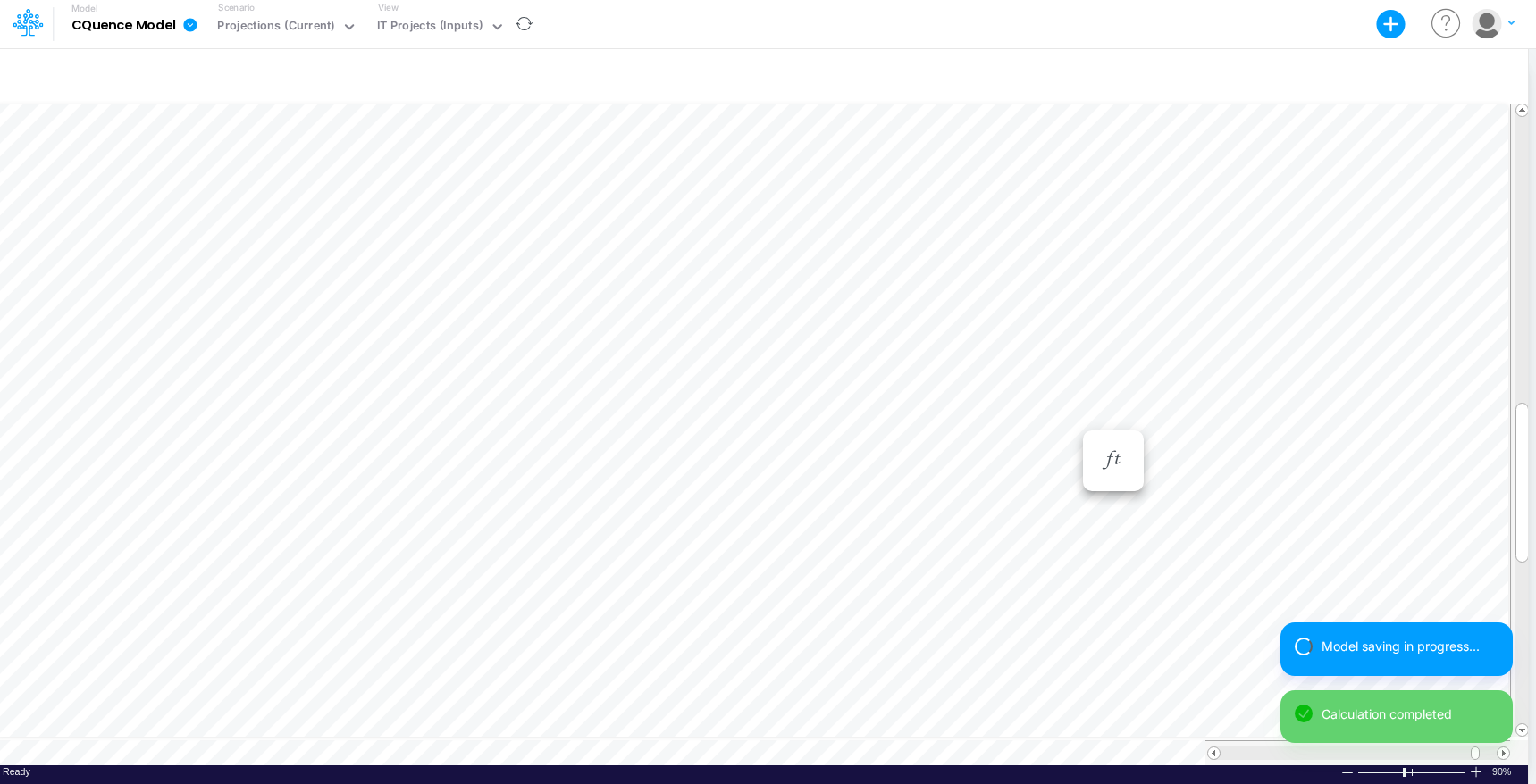
scroll to position [8, 1]
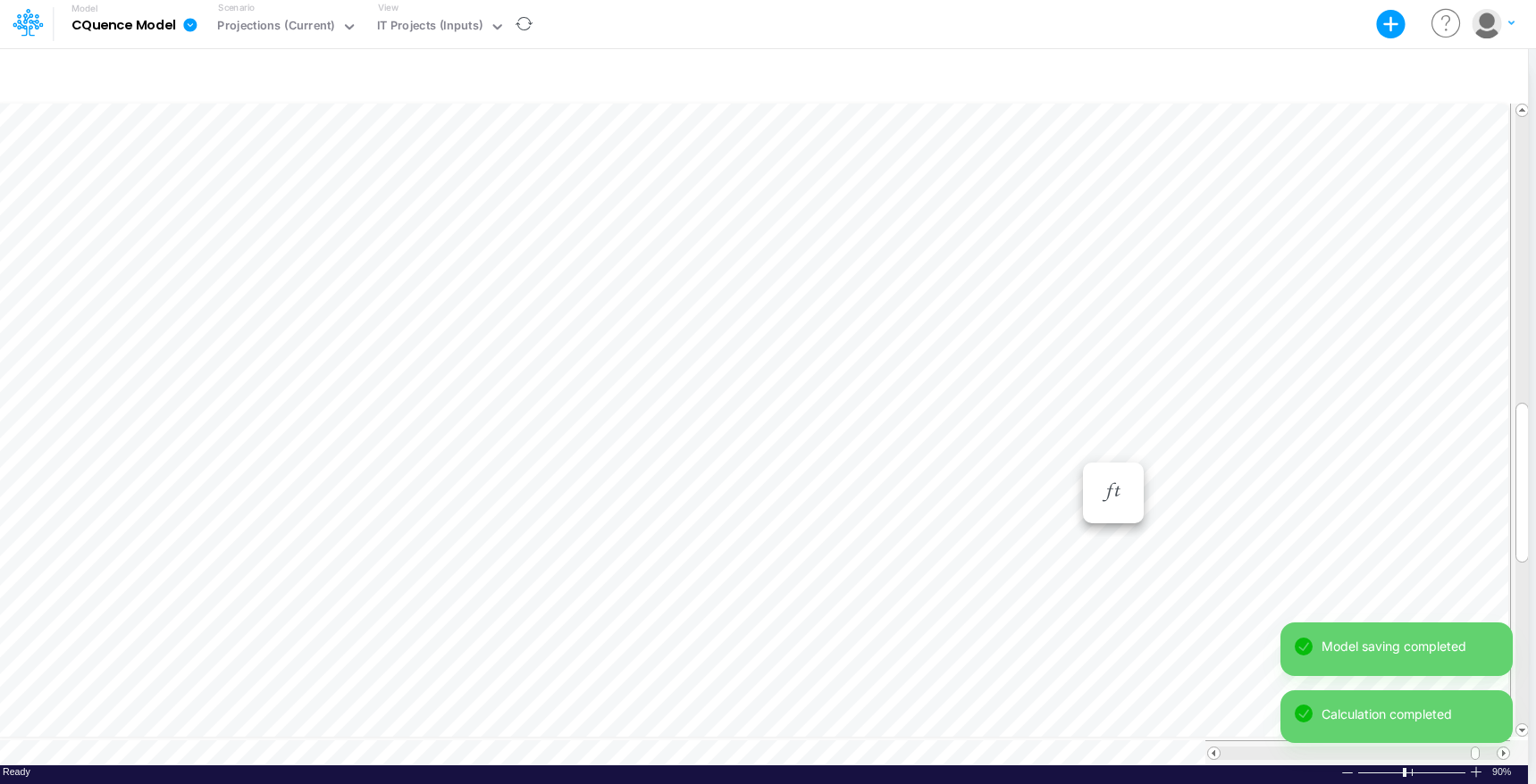
scroll to position [8, 1]
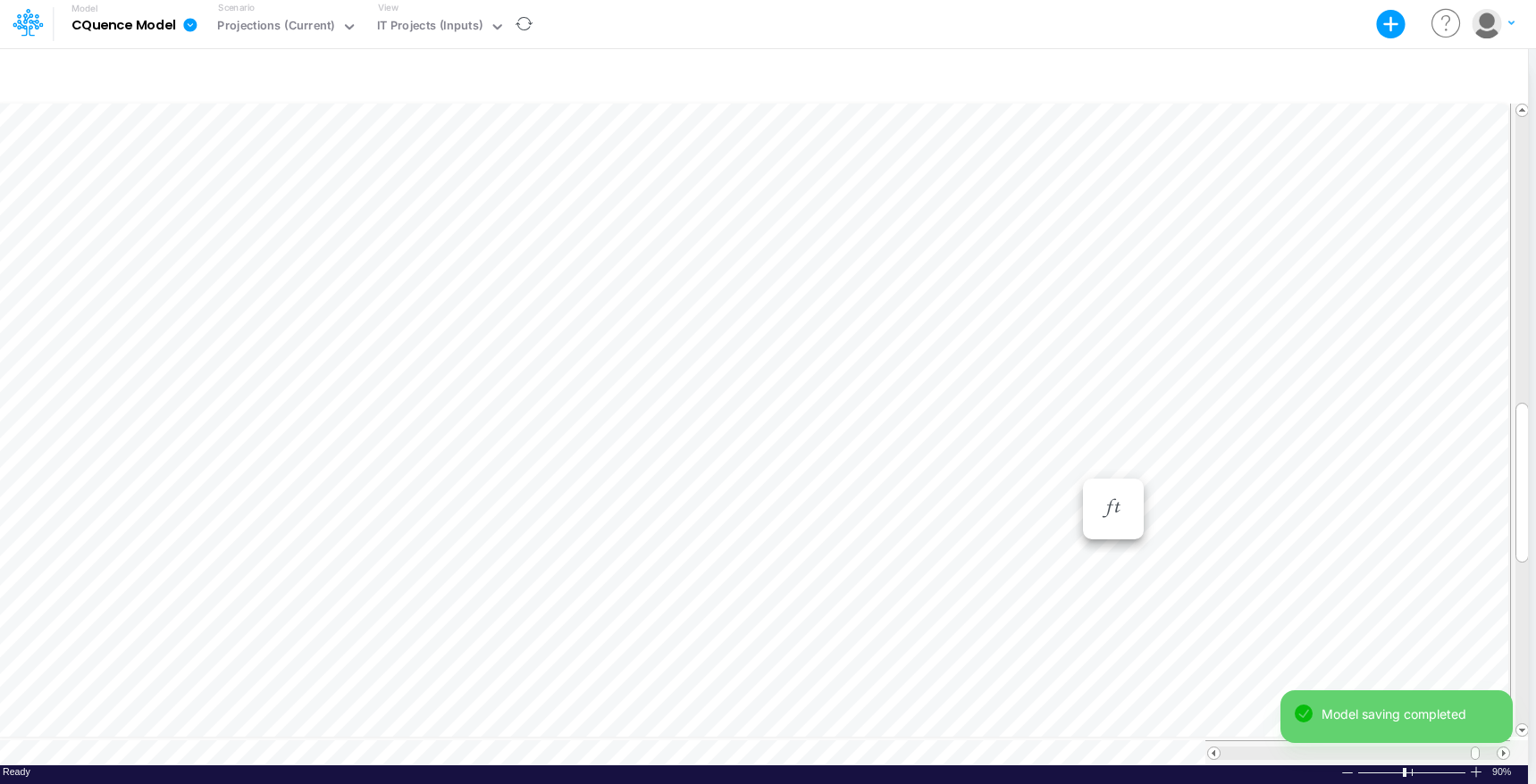
scroll to position [8, 1]
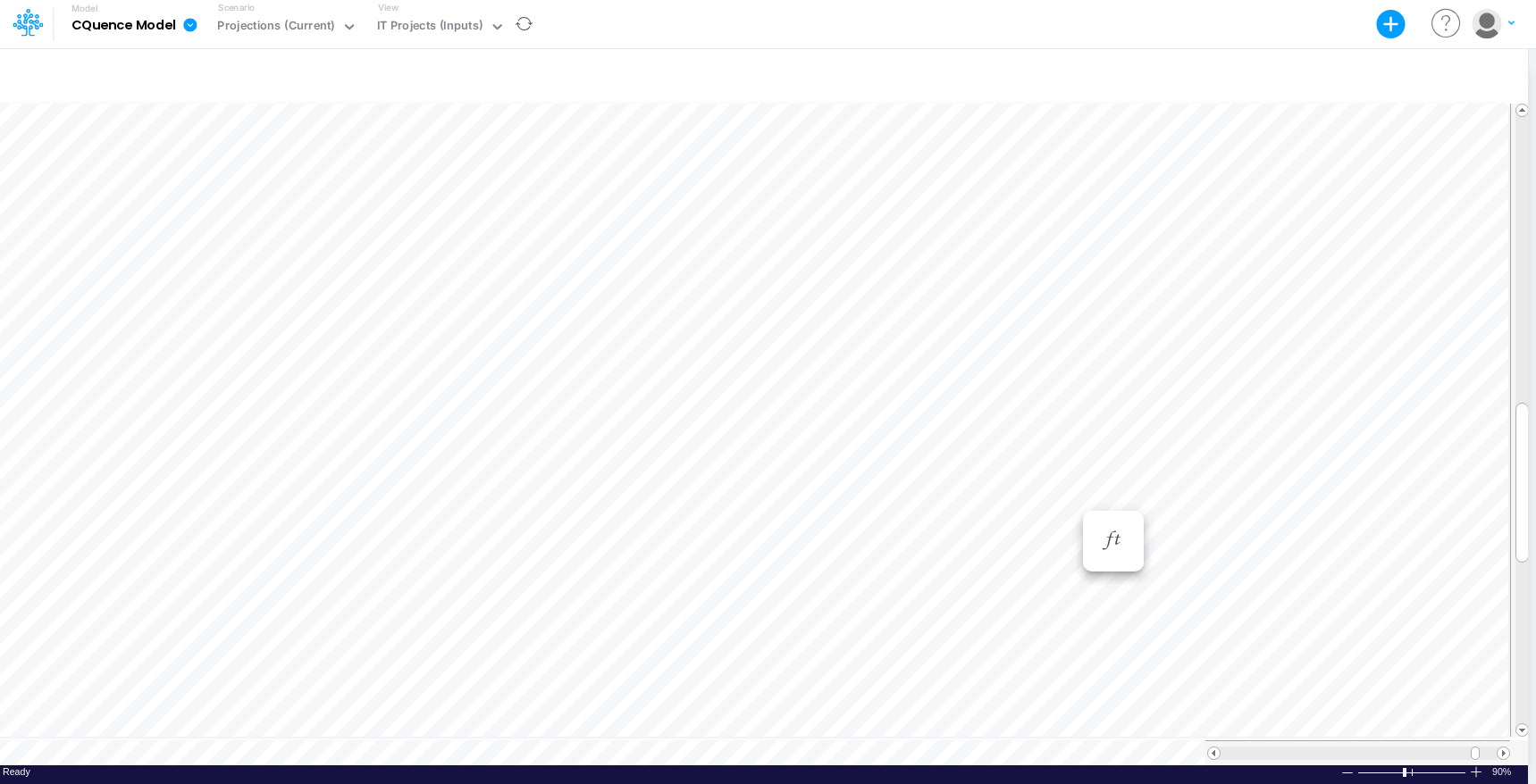
scroll to position [8, 1]
